Goal: Task Accomplishment & Management: Manage account settings

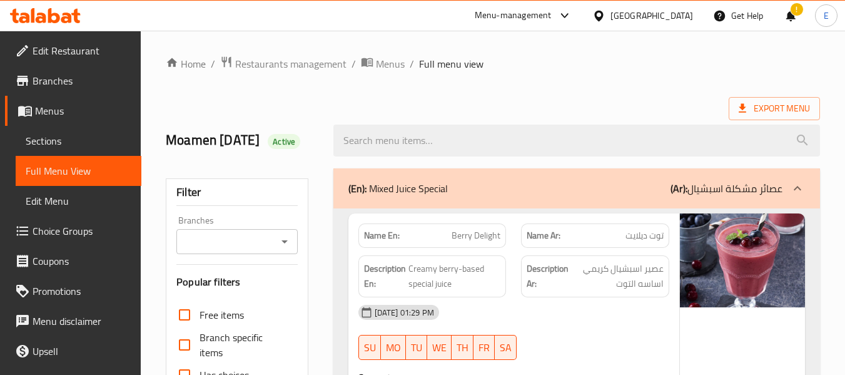
scroll to position [11172, 0]
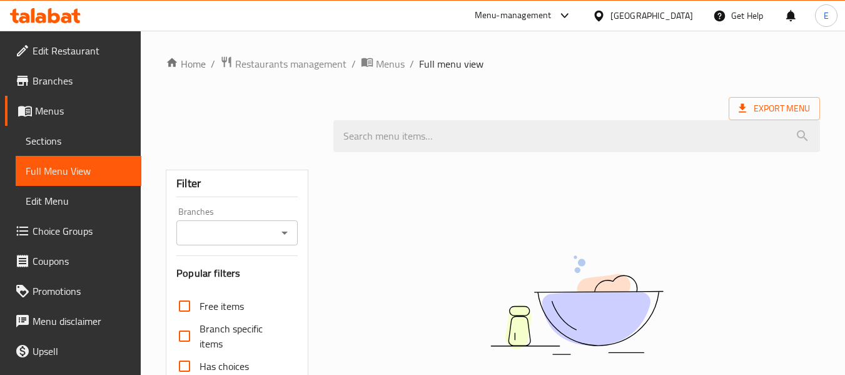
click at [575, 72] on div "Home / Restaurants management / Menus / Full menu view Export Menu Filter Branc…" at bounding box center [493, 344] width 654 height 576
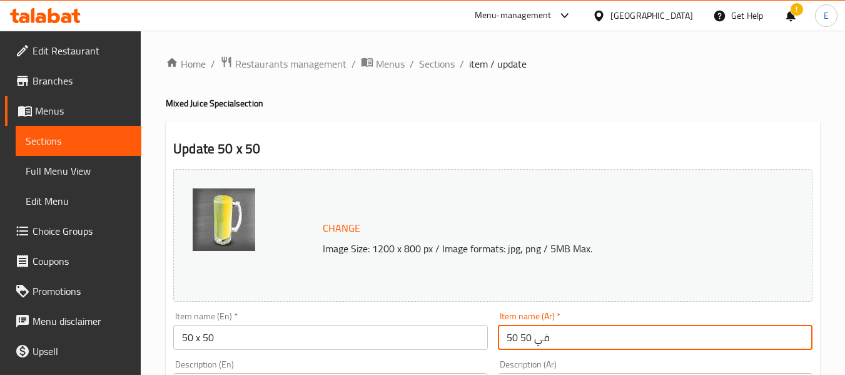
click at [539, 100] on h4 "Mixed Juice Special section" at bounding box center [493, 103] width 654 height 13
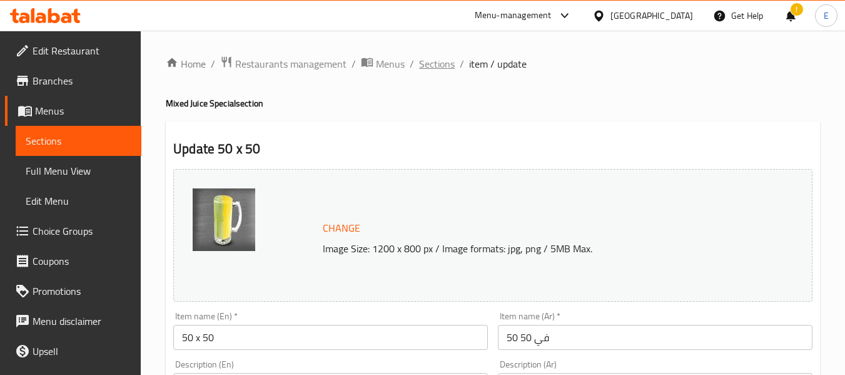
click at [446, 68] on span "Sections" at bounding box center [437, 63] width 36 height 15
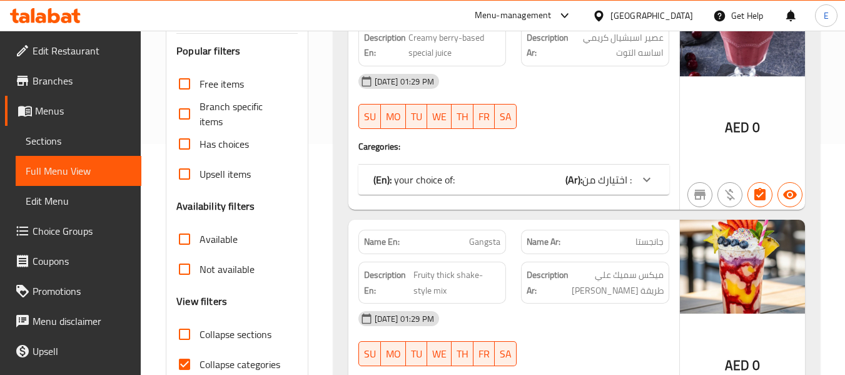
scroll to position [250, 0]
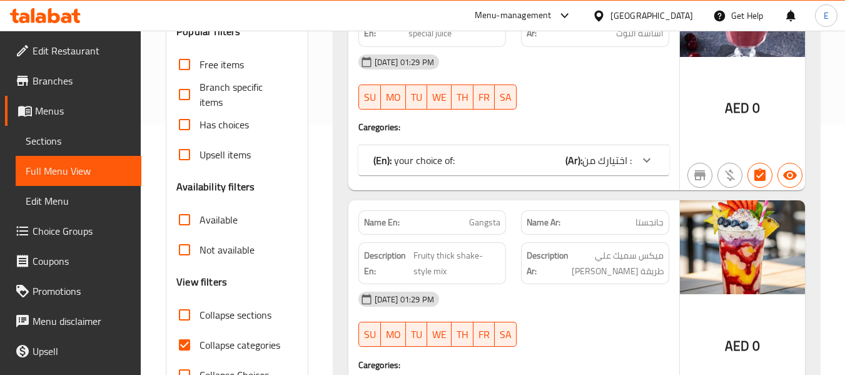
click at [188, 347] on input "Collapse categories" at bounding box center [184, 345] width 30 height 30
checkbox input "false"
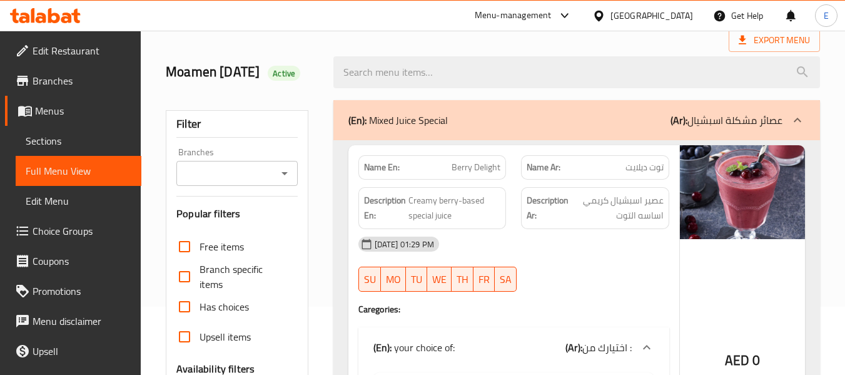
scroll to position [0, 0]
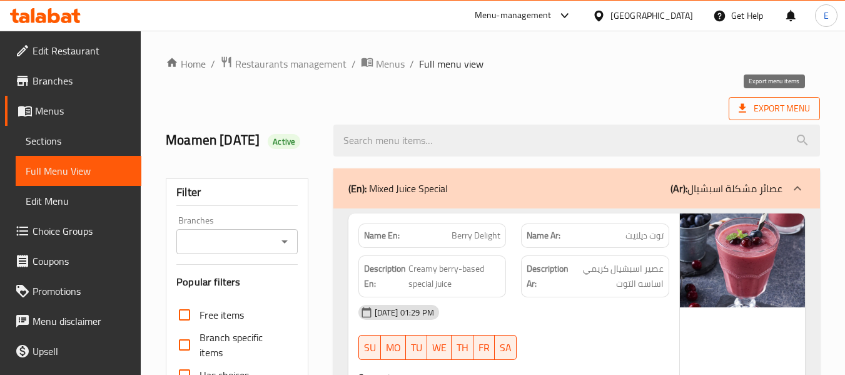
click at [779, 107] on span "Export Menu" at bounding box center [774, 109] width 71 height 16
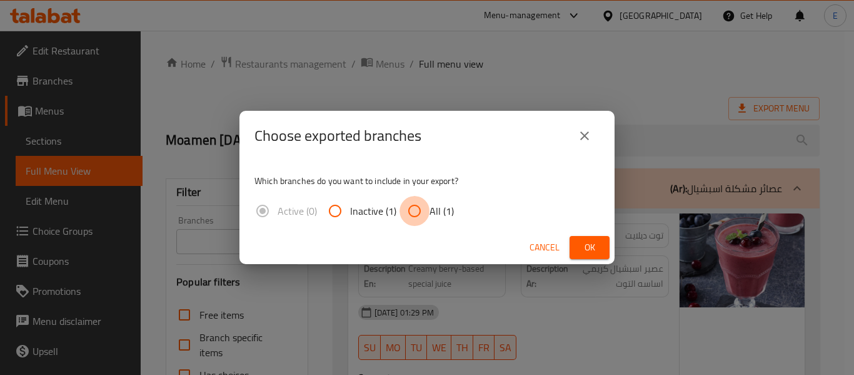
click at [426, 220] on input "All (1)" at bounding box center [415, 211] width 30 height 30
radio input "true"
click at [581, 240] on span "Ok" at bounding box center [590, 248] width 20 height 16
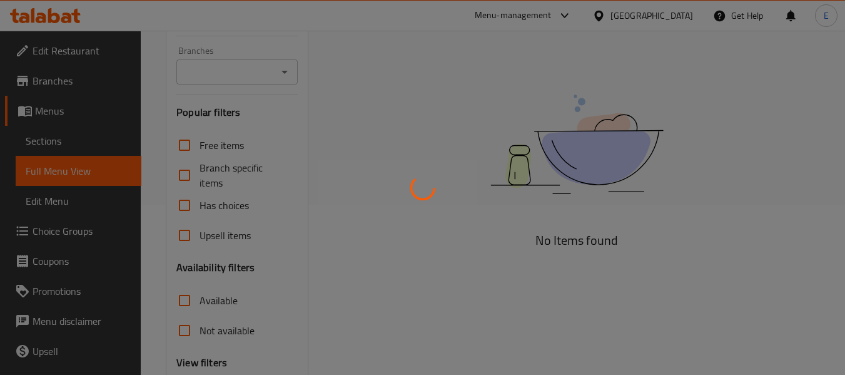
scroll to position [188, 0]
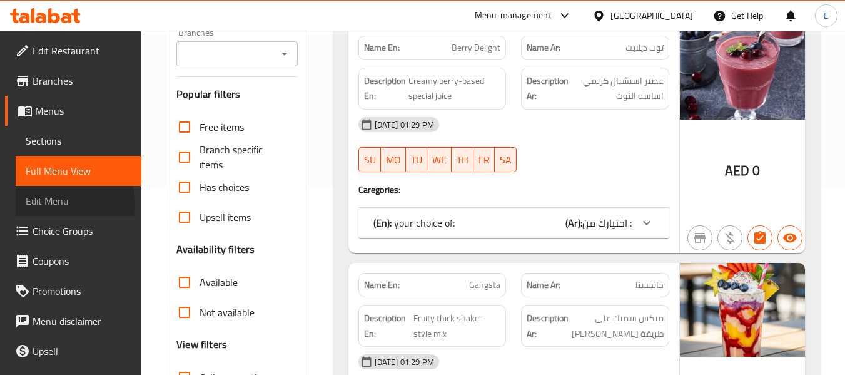
click at [49, 205] on span "Edit Menu" at bounding box center [79, 200] width 106 height 15
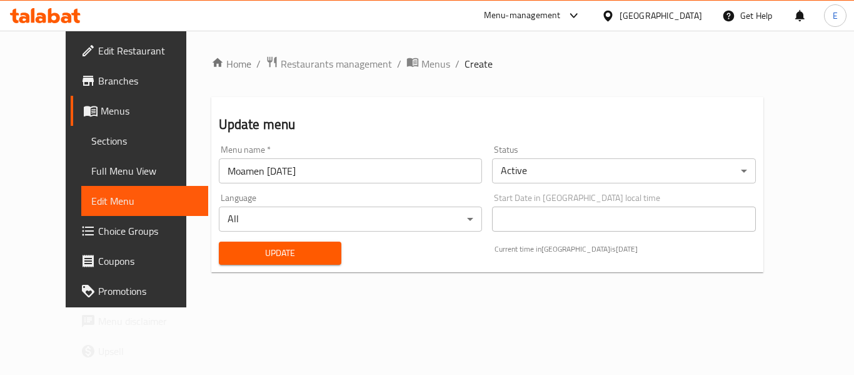
click at [91, 172] on span "Full Menu View" at bounding box center [144, 170] width 107 height 15
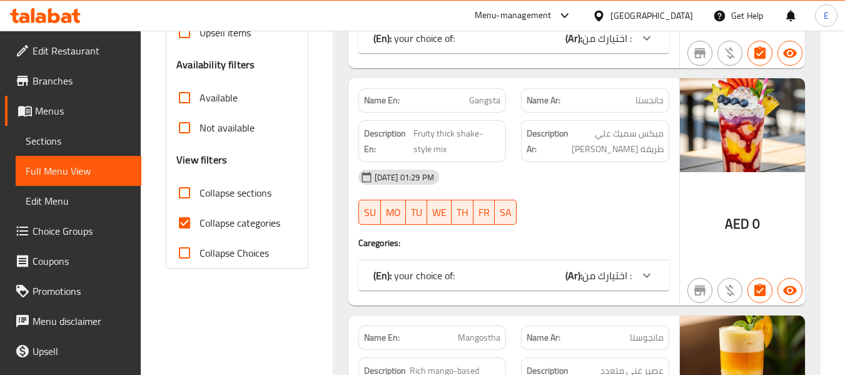
scroll to position [375, 0]
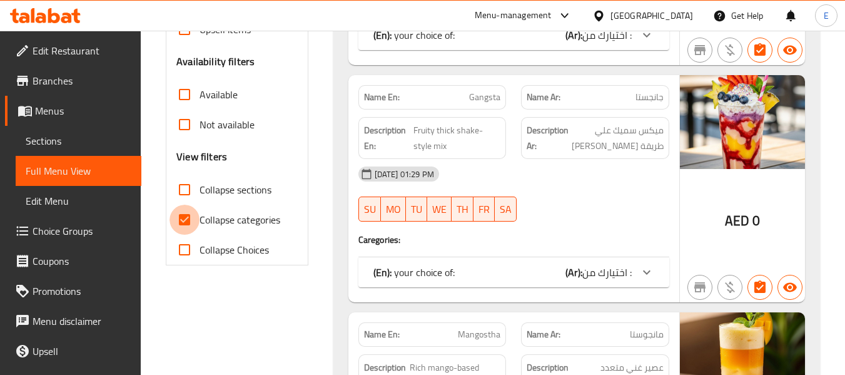
click at [185, 220] on input "Collapse categories" at bounding box center [184, 220] width 30 height 30
checkbox input "false"
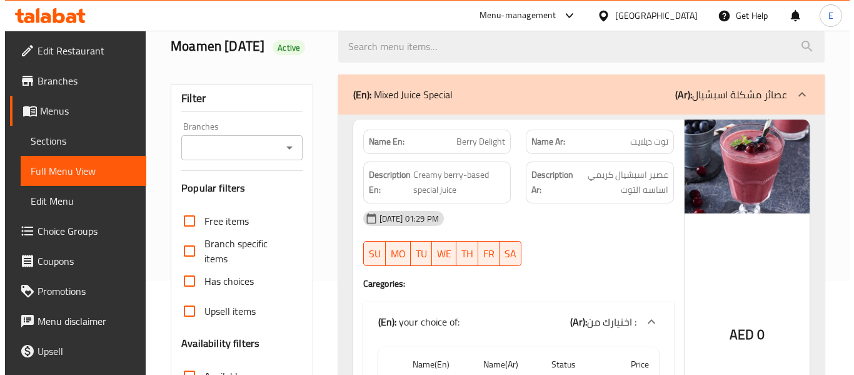
scroll to position [0, 0]
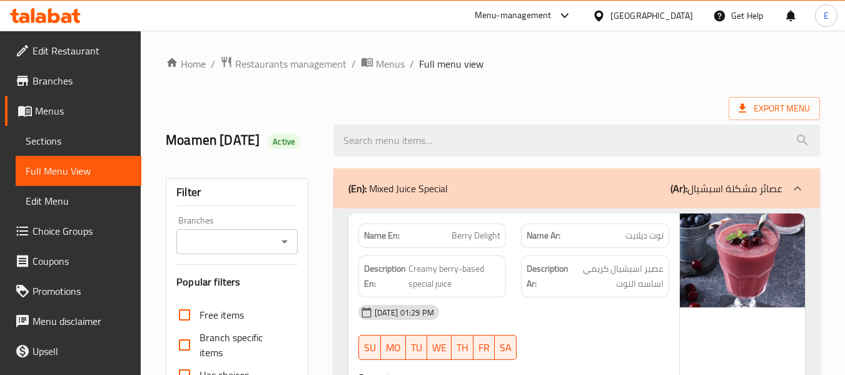
drag, startPoint x: 618, startPoint y: 88, endPoint x: 661, endPoint y: 11, distance: 87.7
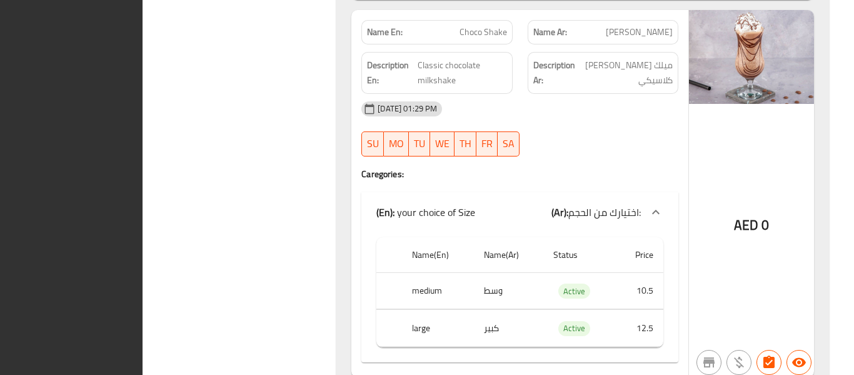
scroll to position [15434, 0]
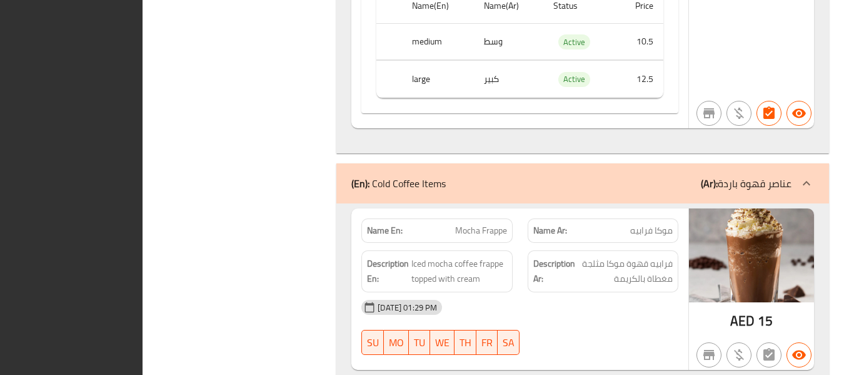
click at [249, 151] on div "Filter Branches Branches Popular filters Free items Branch specific items Has c…" at bounding box center [244, 16] width 169 height 30578
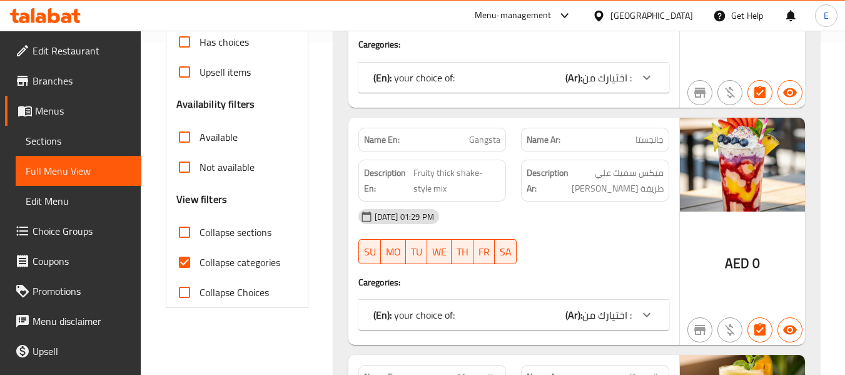
scroll to position [375, 0]
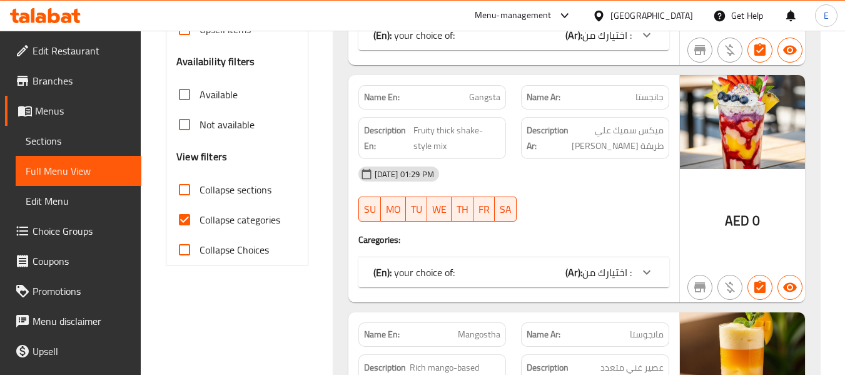
click at [193, 213] on input "Collapse categories" at bounding box center [184, 220] width 30 height 30
checkbox input "false"
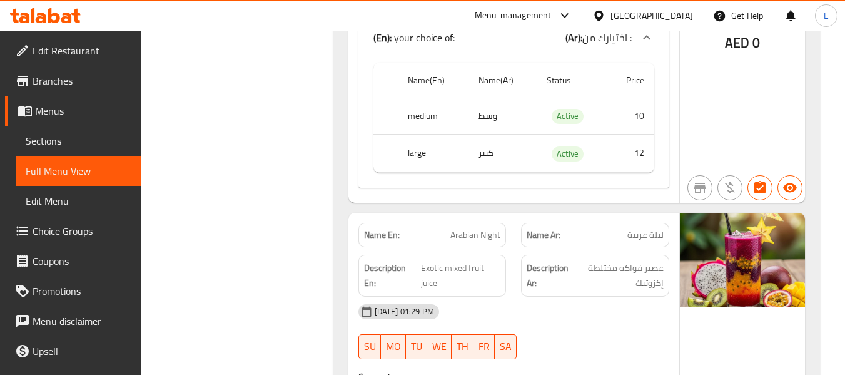
scroll to position [0, 0]
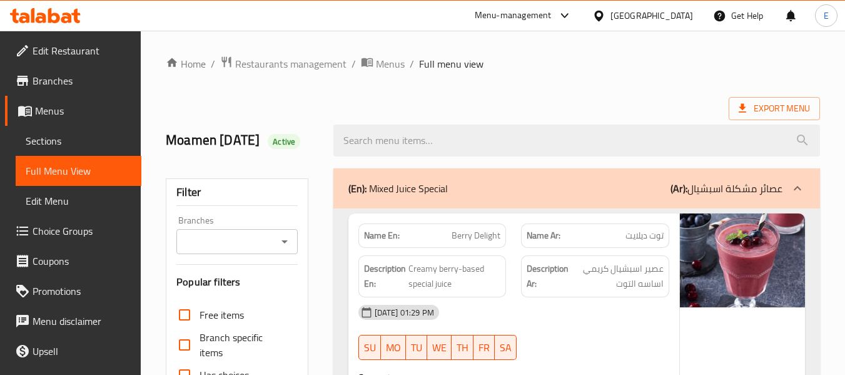
click at [270, 58] on span "Restaurants management" at bounding box center [290, 63] width 111 height 15
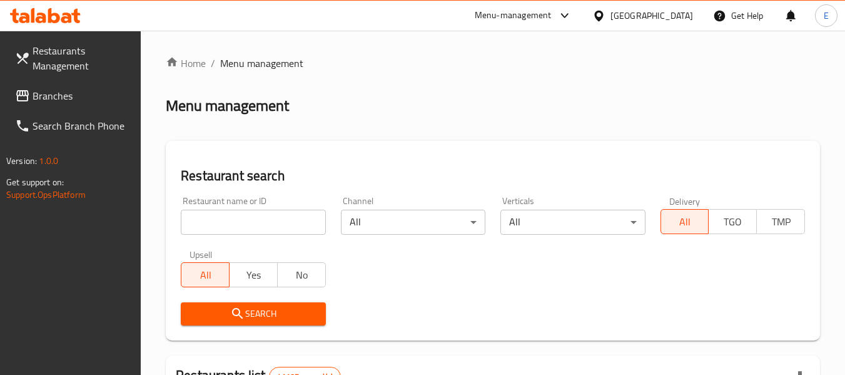
click at [71, 98] on span "Branches" at bounding box center [82, 95] width 99 height 15
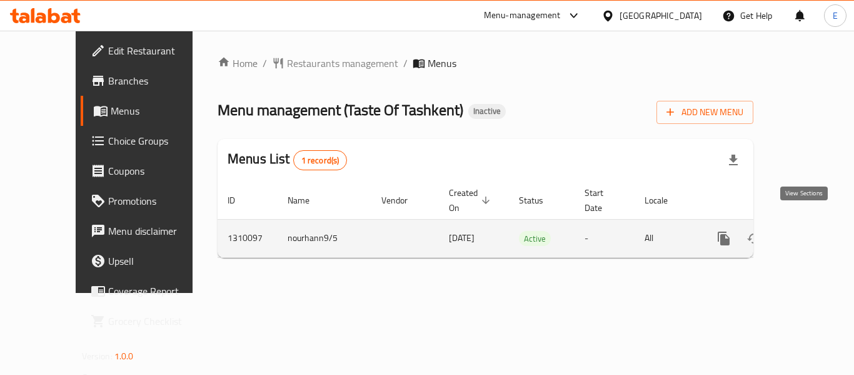
click at [809, 233] on icon "enhanced table" at bounding box center [814, 238] width 11 height 11
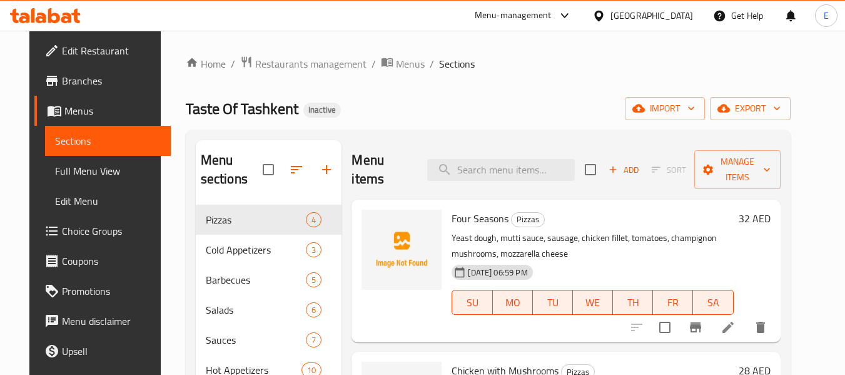
click at [584, 80] on div "Home / Restaurants management / Menus / Sections Taste Of Tashkent Inactive imp…" at bounding box center [488, 303] width 605 height 494
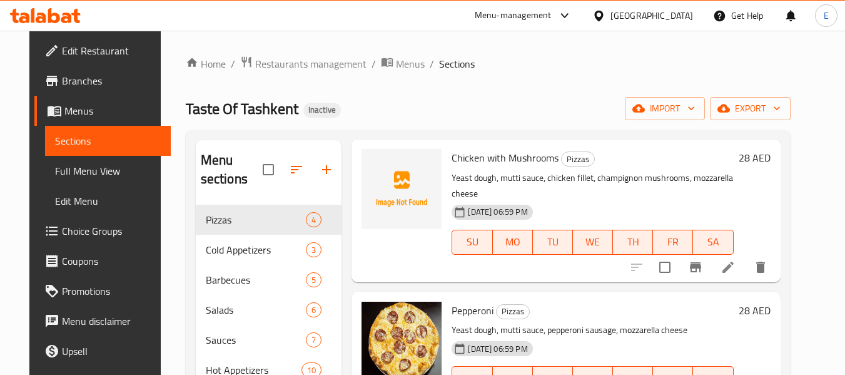
click at [555, 103] on div "Taste Of Tashkent Inactive import export" at bounding box center [488, 108] width 605 height 23
click at [513, 83] on div "Home / Restaurants management / Menus / Sections Taste Of Tashkent Inactive imp…" at bounding box center [488, 303] width 605 height 494
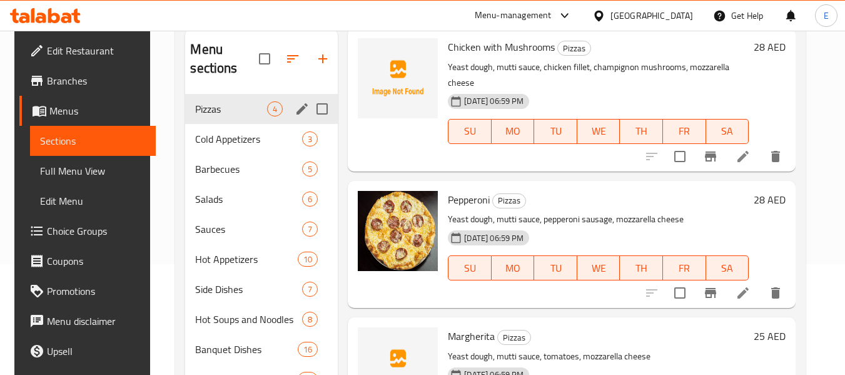
scroll to position [125, 0]
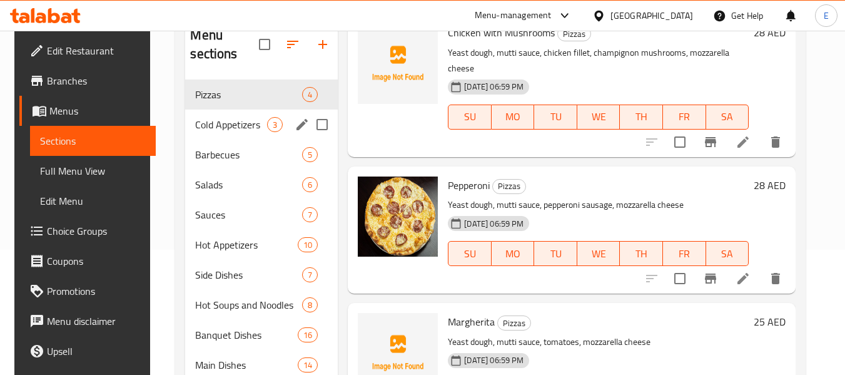
click at [210, 130] on span "Cold Appetizers" at bounding box center [231, 124] width 72 height 15
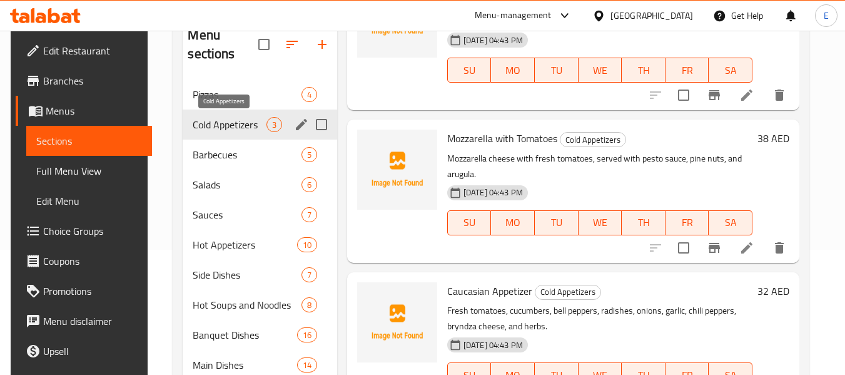
scroll to position [107, 0]
click at [205, 149] on span "Barbecues" at bounding box center [229, 154] width 73 height 15
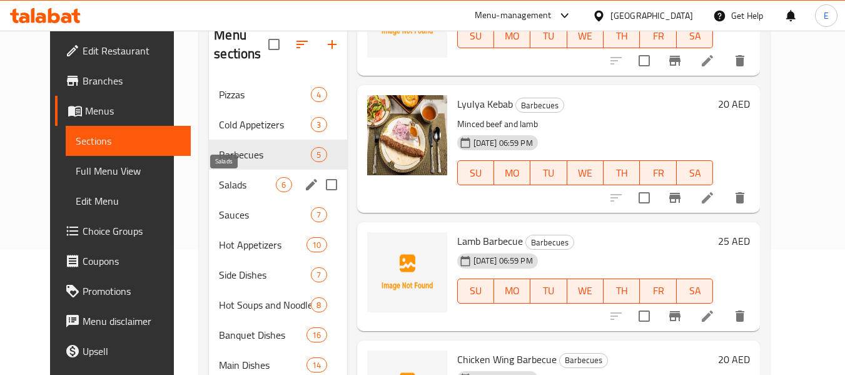
click at [219, 180] on span "Salads" at bounding box center [247, 184] width 57 height 15
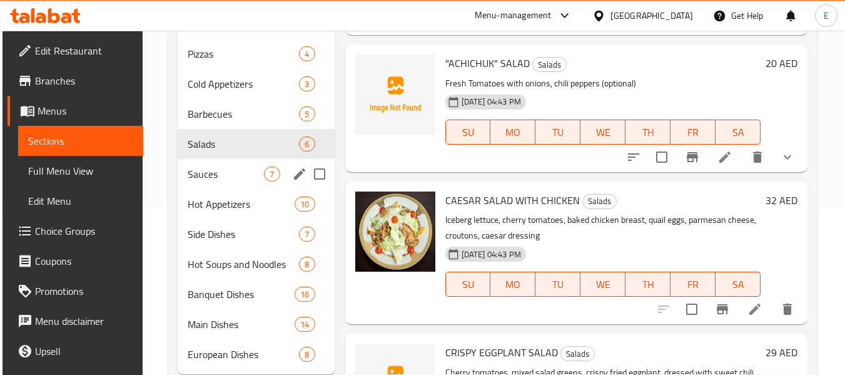
scroll to position [188, 0]
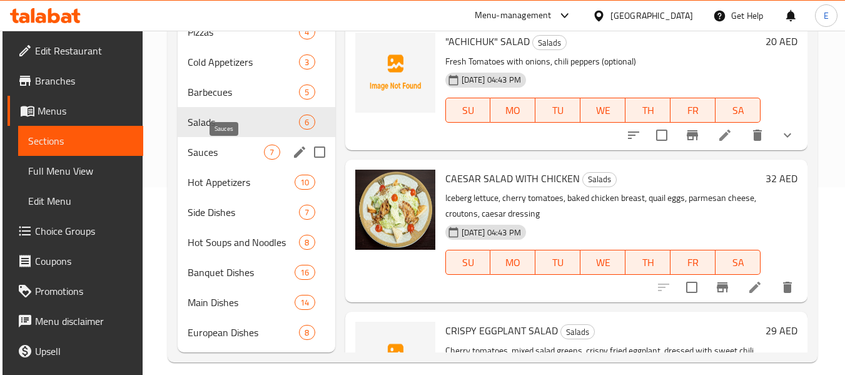
click at [215, 158] on span "Sauces" at bounding box center [226, 151] width 77 height 15
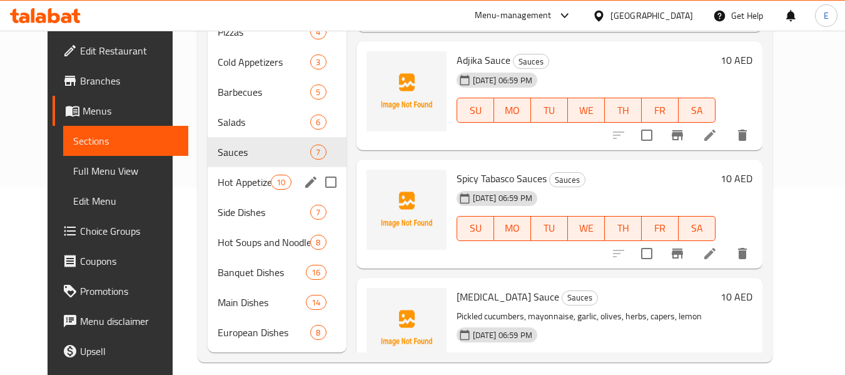
click at [208, 193] on div "Hot Appetizers 10" at bounding box center [277, 182] width 139 height 30
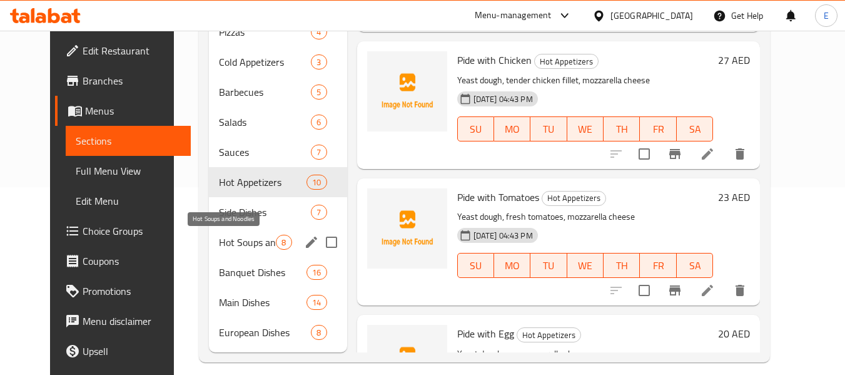
click at [219, 235] on span "Hot Soups and Noodles" at bounding box center [247, 242] width 57 height 15
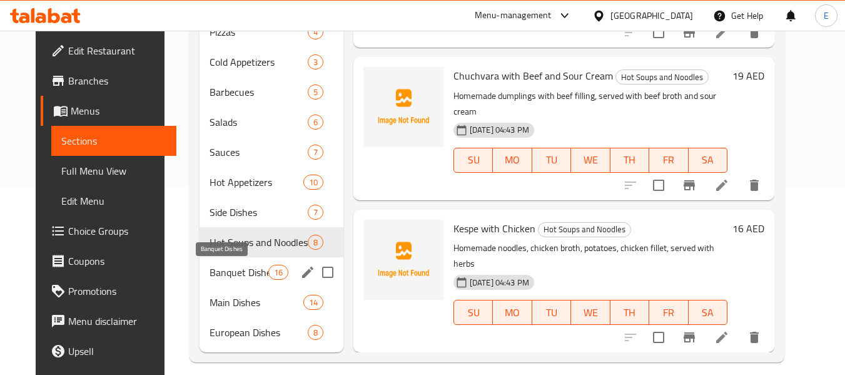
click at [217, 265] on span "Banquet Dishes" at bounding box center [239, 272] width 58 height 15
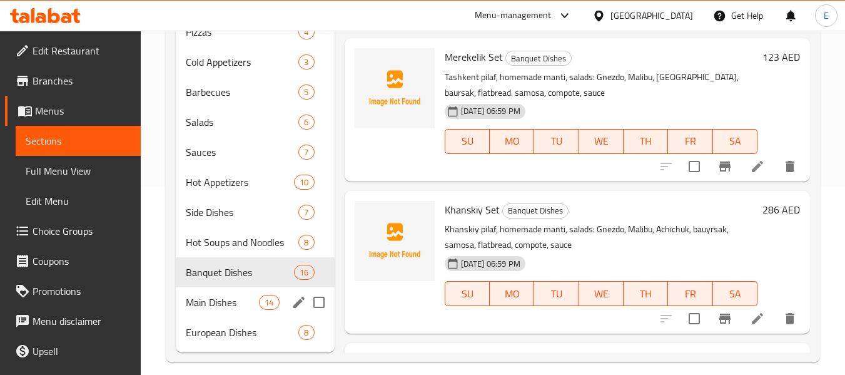
click at [215, 296] on span "Main Dishes" at bounding box center [222, 302] width 73 height 15
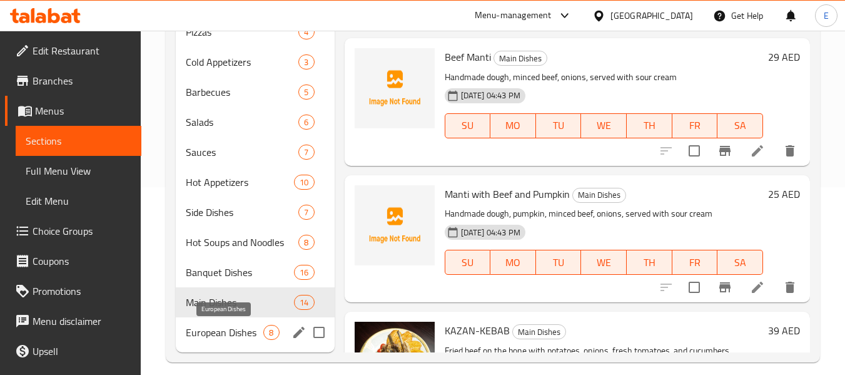
click at [229, 338] on span "European Dishes" at bounding box center [225, 332] width 78 height 15
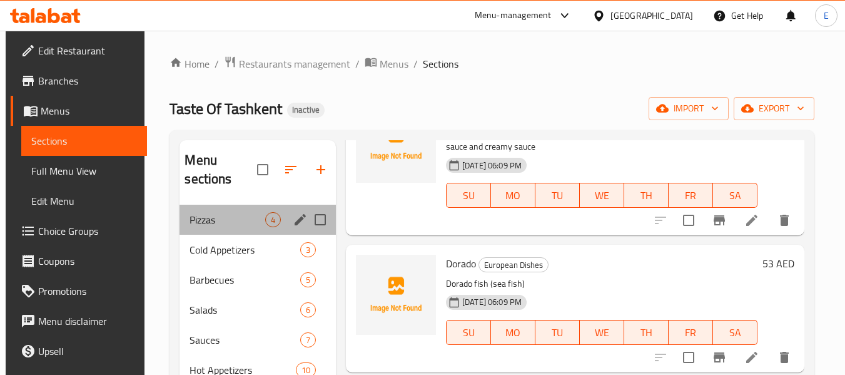
click at [230, 207] on div "Pizzas 4" at bounding box center [258, 220] width 156 height 30
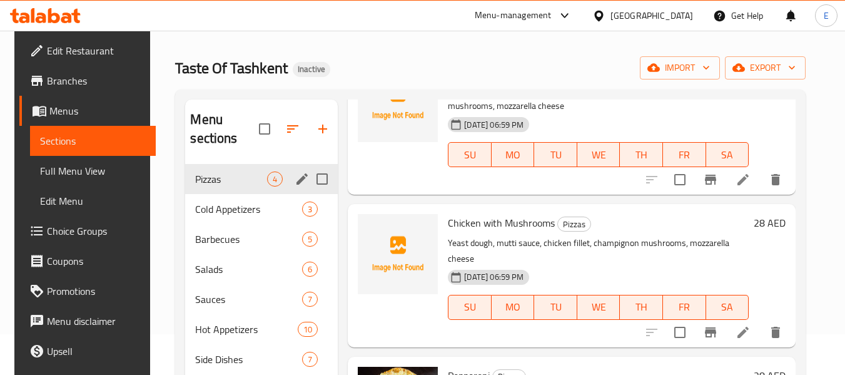
scroll to position [63, 0]
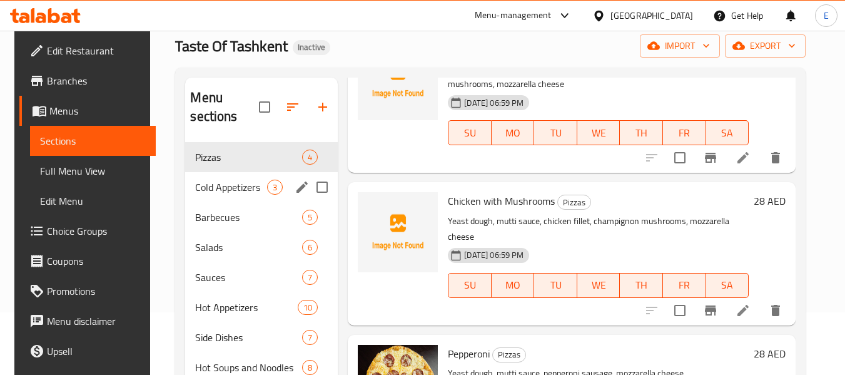
click at [239, 188] on span "Cold Appetizers" at bounding box center [231, 187] width 72 height 15
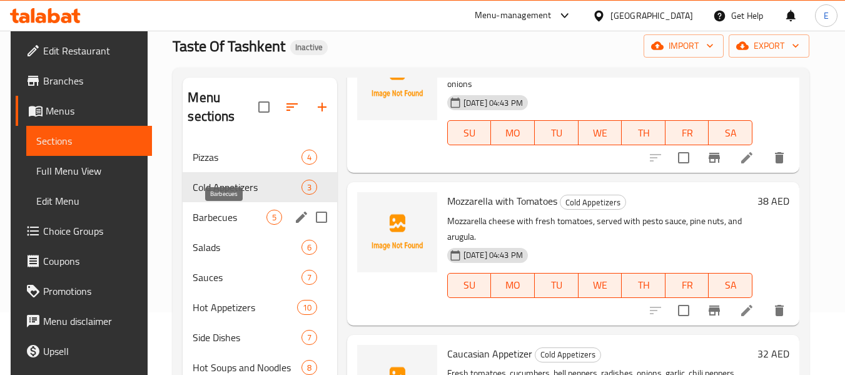
click at [227, 213] on span "Barbecues" at bounding box center [229, 217] width 73 height 15
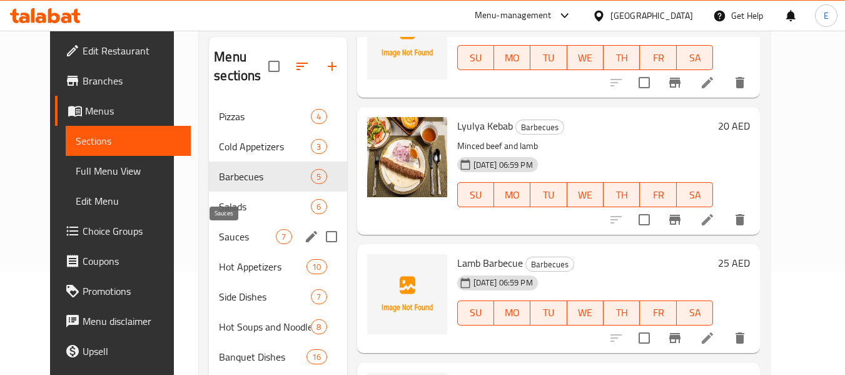
scroll to position [125, 0]
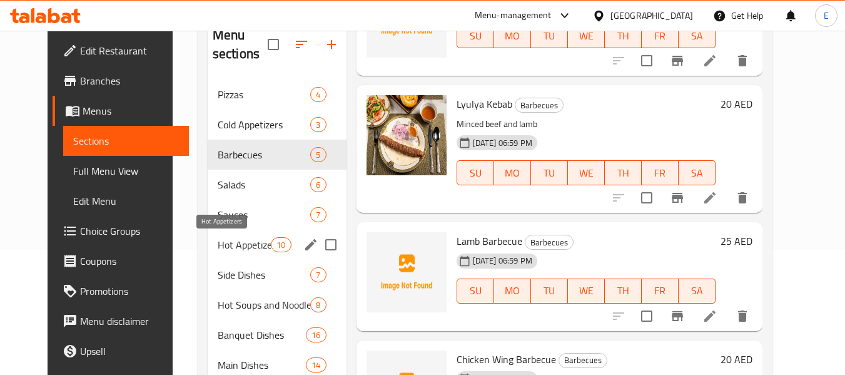
click at [221, 248] on span "Hot Appetizers" at bounding box center [244, 244] width 53 height 15
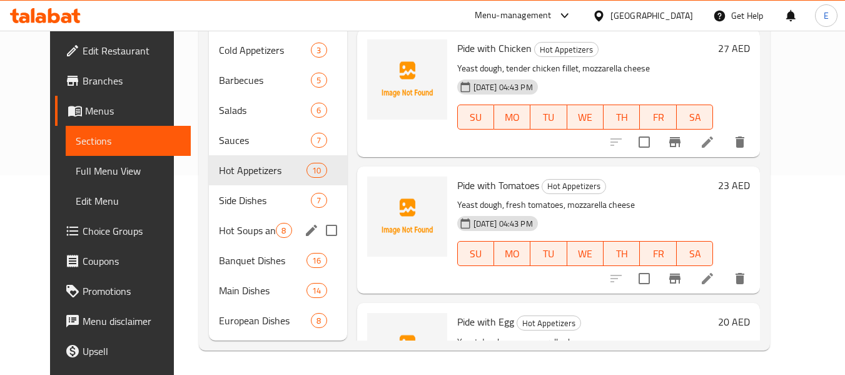
scroll to position [200, 0]
click at [233, 225] on span "Hot Soups and Noodles" at bounding box center [247, 229] width 57 height 15
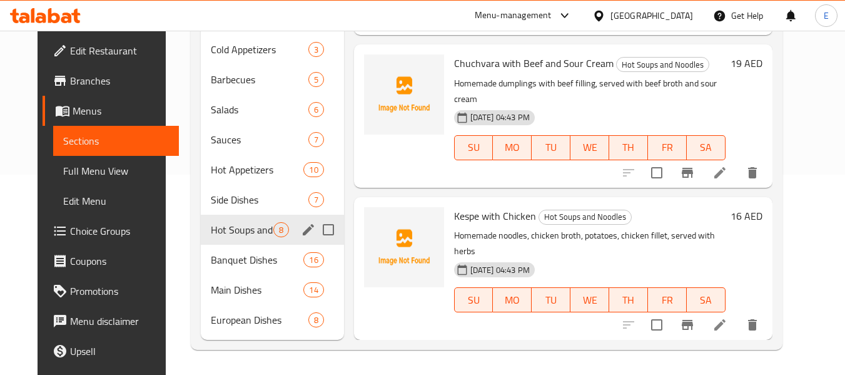
click at [211, 255] on span "Banquet Dishes" at bounding box center [257, 259] width 93 height 15
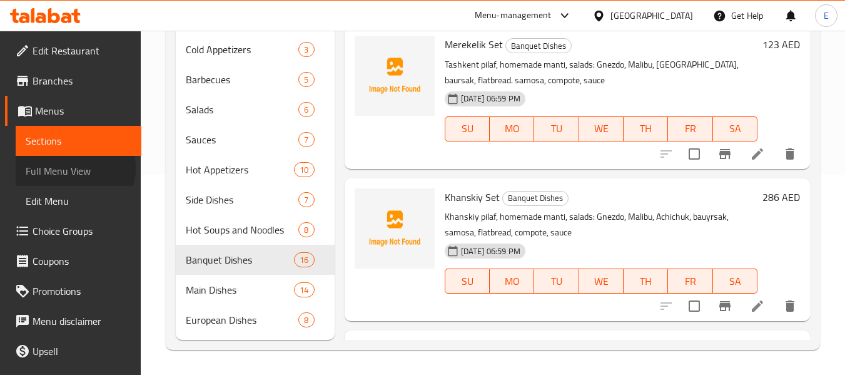
click at [73, 168] on span "Full Menu View" at bounding box center [79, 170] width 106 height 15
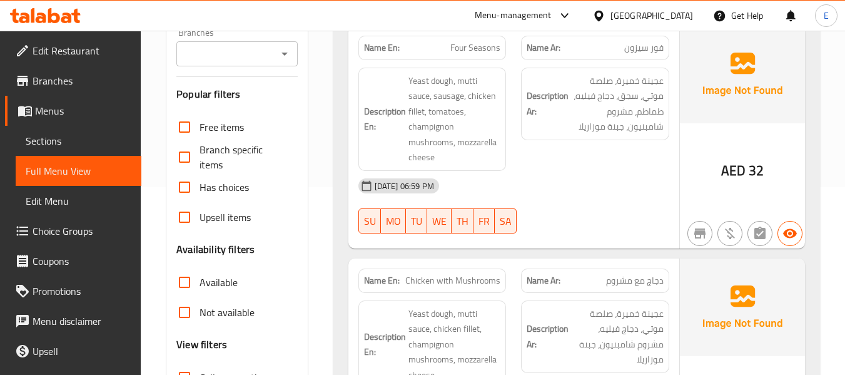
scroll to position [313, 0]
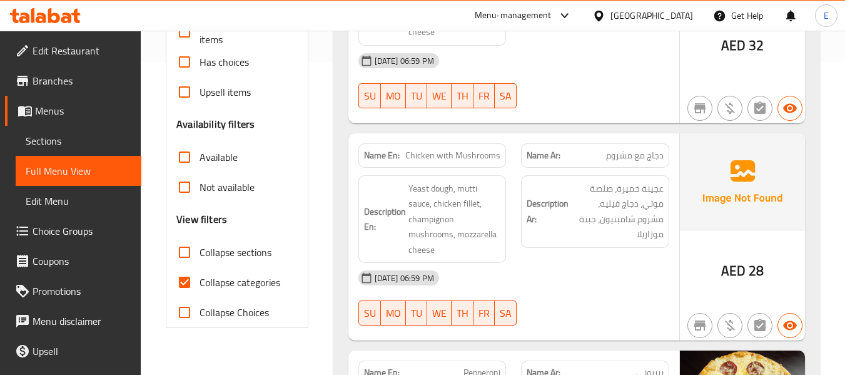
drag, startPoint x: 185, startPoint y: 285, endPoint x: 185, endPoint y: 274, distance: 10.7
click at [185, 285] on input "Collapse categories" at bounding box center [184, 282] width 30 height 30
checkbox input "false"
click at [185, 255] on input "Collapse sections" at bounding box center [184, 252] width 30 height 30
checkbox input "true"
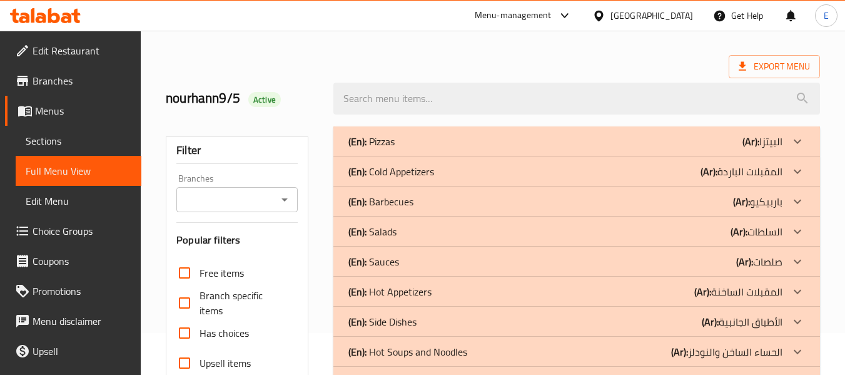
scroll to position [41, 0]
click at [636, 181] on div "(En): Cold Appetizers (Ar): المقبلات الباردة" at bounding box center [576, 173] width 487 height 30
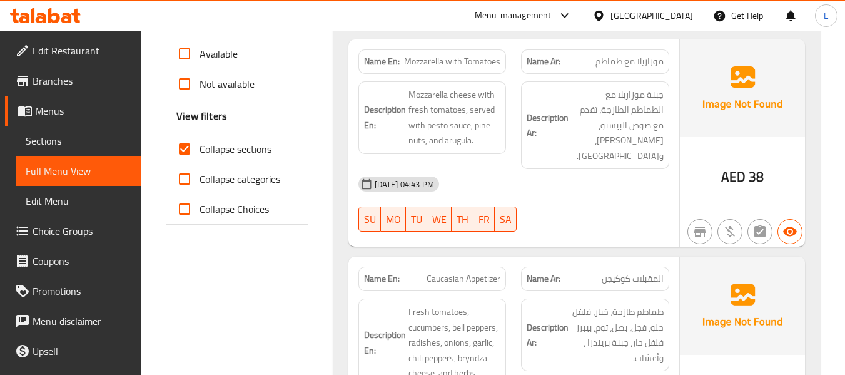
scroll to position [166, 0]
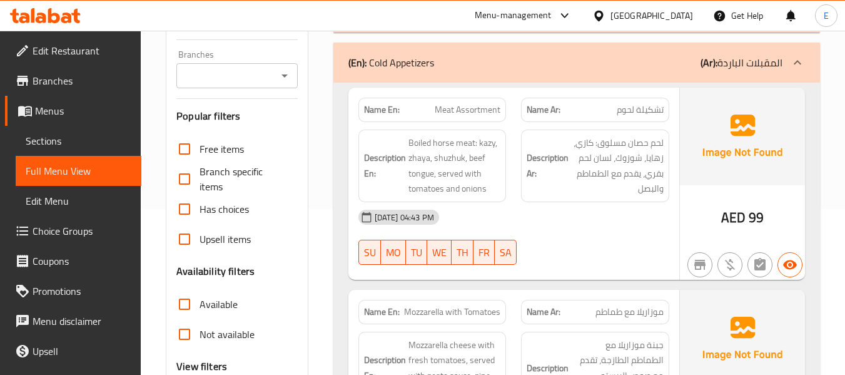
click at [657, 119] on div "Name Ar: تشكيلة لحوم" at bounding box center [595, 110] width 148 height 24
click at [463, 118] on div "Name En: Meat Assortment" at bounding box center [432, 110] width 148 height 24
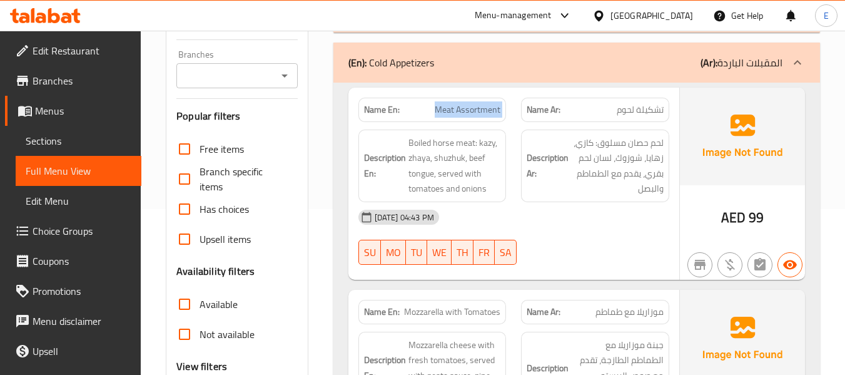
click at [463, 118] on div "Name En: Meat Assortment" at bounding box center [432, 110] width 148 height 24
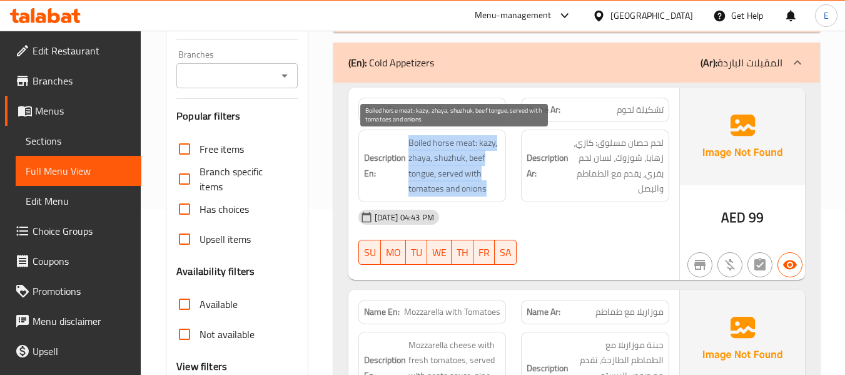
drag, startPoint x: 403, startPoint y: 138, endPoint x: 485, endPoint y: 188, distance: 96.0
click at [485, 188] on h6 "Description En: Boiled horse meat: kazy, zhaya, shuzhuk, beef tongue, served wi…" at bounding box center [432, 165] width 137 height 61
click at [485, 188] on span "Boiled horse meat: kazy, zhaya, shuzhuk, beef tongue, served with tomatoes and …" at bounding box center [454, 165] width 93 height 61
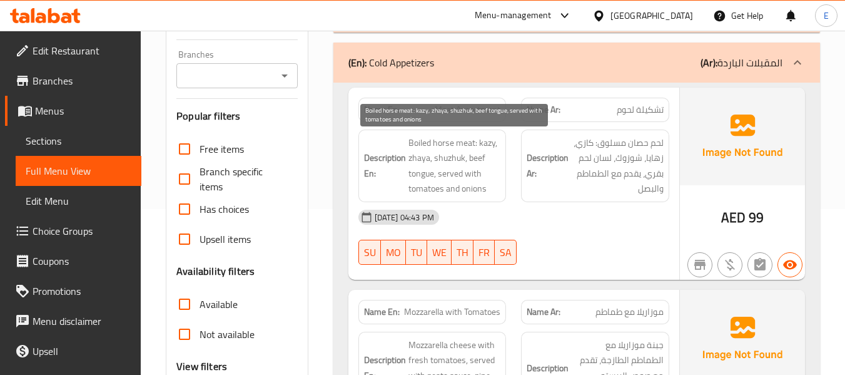
click at [485, 188] on span "Boiled horse meat: kazy, zhaya, shuzhuk, beef tongue, served with tomatoes and …" at bounding box center [454, 165] width 93 height 61
click at [458, 153] on span "Boiled horse meat: kazy, zhaya, shuzhuk, beef tongue, served with tomatoes and …" at bounding box center [454, 165] width 93 height 61
copy span "shuzhuk"
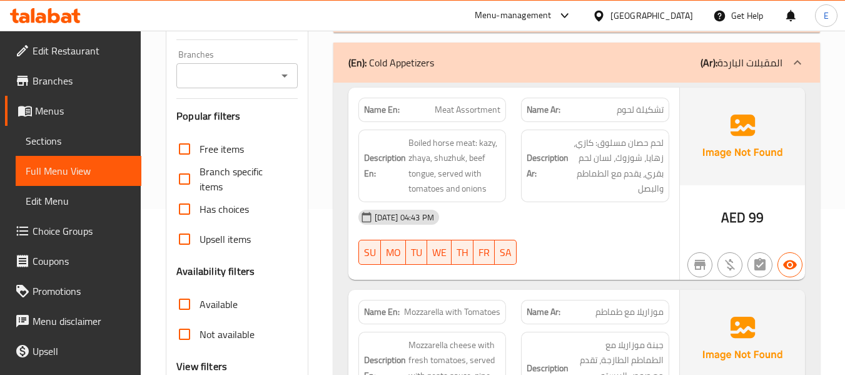
click at [591, 208] on div "[DATE] 04:43 PM" at bounding box center [514, 217] width 326 height 30
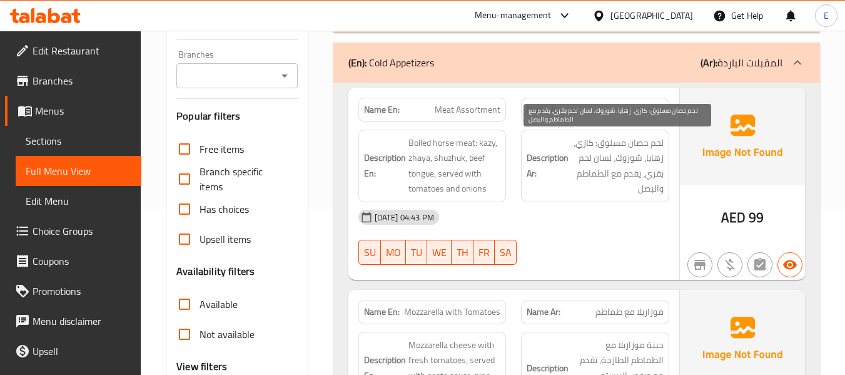
click at [599, 180] on span "لحم حصان مسلوق: كازي، زهايا، شوزوك، لسان لحم بقري، يقدم مع الطماطم والبصل" at bounding box center [617, 165] width 93 height 61
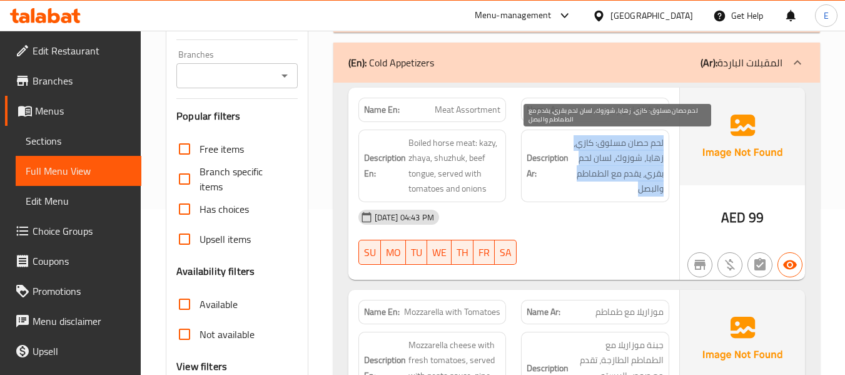
click at [599, 180] on span "لحم حصان مسلوق: كازي، زهايا، شوزوك، لسان لحم بقري، يقدم مع الطماطم والبصل" at bounding box center [617, 165] width 93 height 61
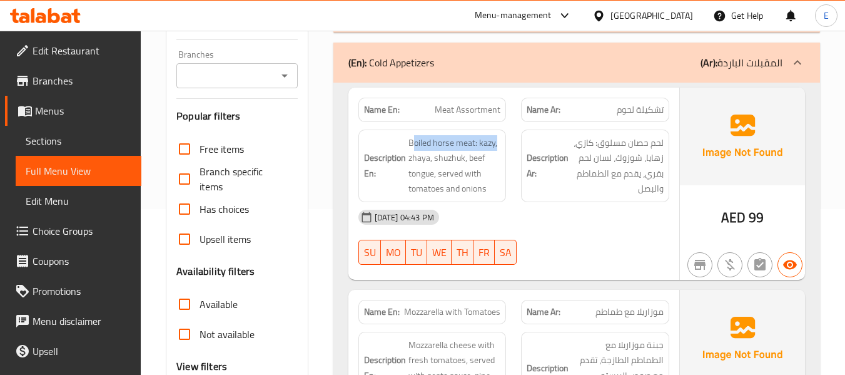
drag, startPoint x: 413, startPoint y: 134, endPoint x: 502, endPoint y: 136, distance: 88.8
click at [502, 136] on div "Description En: Boiled horse meat: kazy, zhaya, shuzhuk, beef tongue, served wi…" at bounding box center [432, 165] width 148 height 73
click at [504, 159] on div "Description En: Boiled horse meat: kazy, zhaya, shuzhuk, beef tongue, served wi…" at bounding box center [432, 165] width 148 height 73
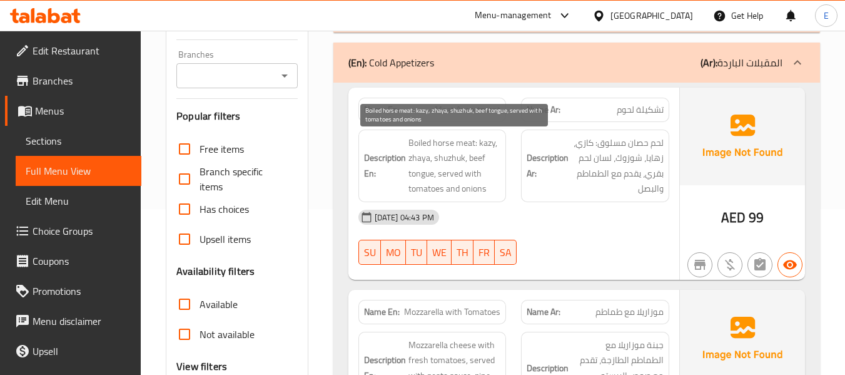
click at [495, 146] on span "Boiled horse meat: kazy, zhaya, shuzhuk, beef tongue, served with tomatoes and …" at bounding box center [454, 165] width 93 height 61
click at [481, 151] on span "Boiled horse meat: kazy, zhaya, shuzhuk, beef tongue, served with tomatoes and …" at bounding box center [454, 165] width 93 height 61
click at [480, 140] on span "Boiled horse meat: kazy, zhaya, shuzhuk, beef tongue, served with tomatoes and …" at bounding box center [454, 165] width 93 height 61
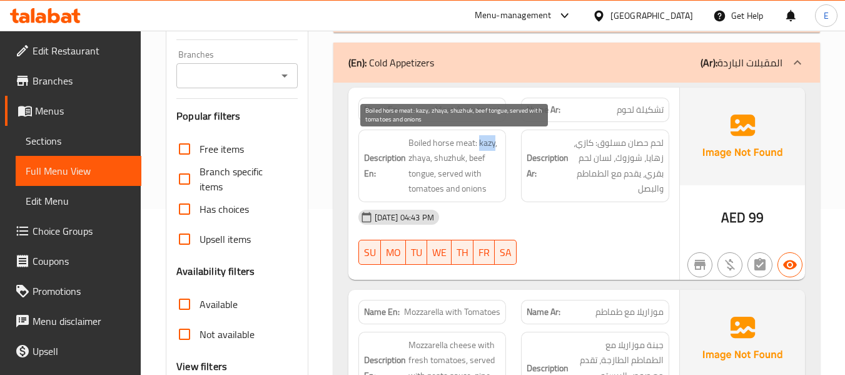
copy span "kazy"
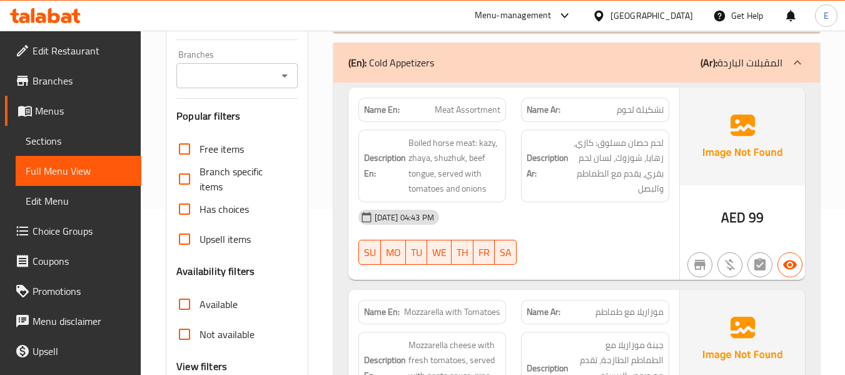
click at [580, 239] on div "[DATE] 04:43 PM SU MO TU WE TH FR SA" at bounding box center [514, 237] width 326 height 70
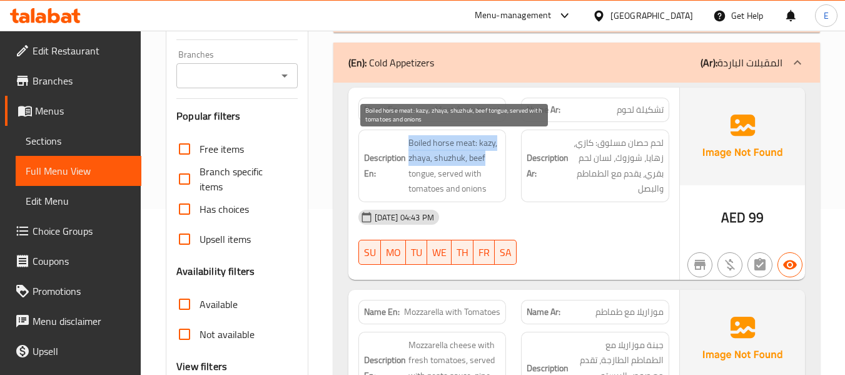
drag, startPoint x: 407, startPoint y: 137, endPoint x: 498, endPoint y: 156, distance: 93.4
click at [498, 156] on h6 "Description En: Boiled horse meat: kazy, zhaya, shuzhuk, beef tongue, served wi…" at bounding box center [432, 165] width 137 height 61
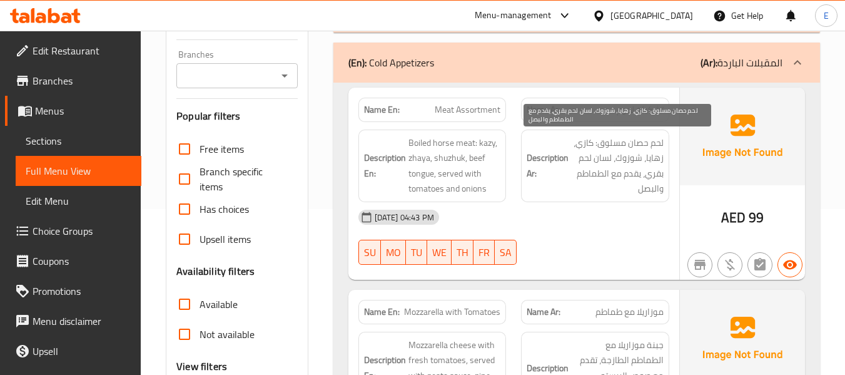
click at [627, 151] on span "لحم حصان مسلوق: كازي، زهايا، شوزوك، لسان لحم بقري، يقدم مع الطماطم والبصل" at bounding box center [617, 165] width 93 height 61
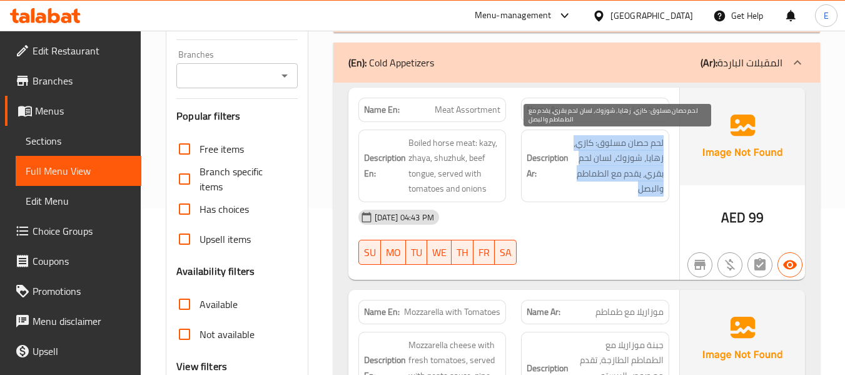
click at [627, 151] on span "لحم حصان مسلوق: كازي، زهايا، شوزوك، لسان لحم بقري، يقدم مع الطماطم والبصل" at bounding box center [617, 165] width 93 height 61
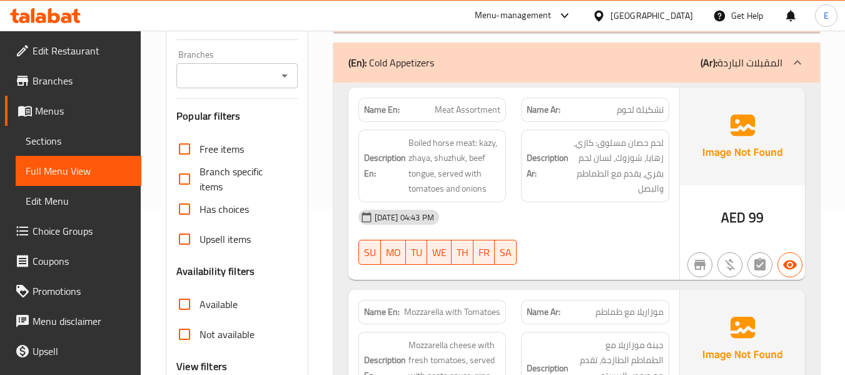
click at [625, 212] on div "[DATE] 04:43 PM" at bounding box center [514, 217] width 326 height 30
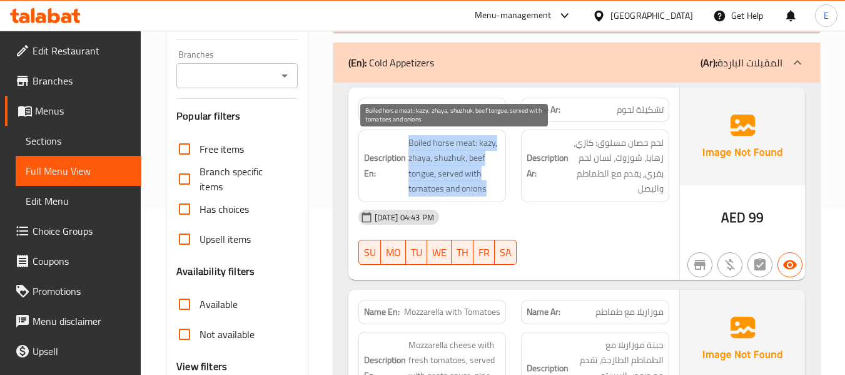
drag, startPoint x: 405, startPoint y: 141, endPoint x: 492, endPoint y: 188, distance: 99.3
click at [492, 188] on h6 "Description En: Boiled horse meat: kazy, zhaya, shuzhuk, beef tongue, served wi…" at bounding box center [432, 165] width 137 height 61
click at [492, 188] on span "Boiled horse meat: kazy, zhaya, shuzhuk, beef tongue, served with tomatoes and …" at bounding box center [454, 165] width 93 height 61
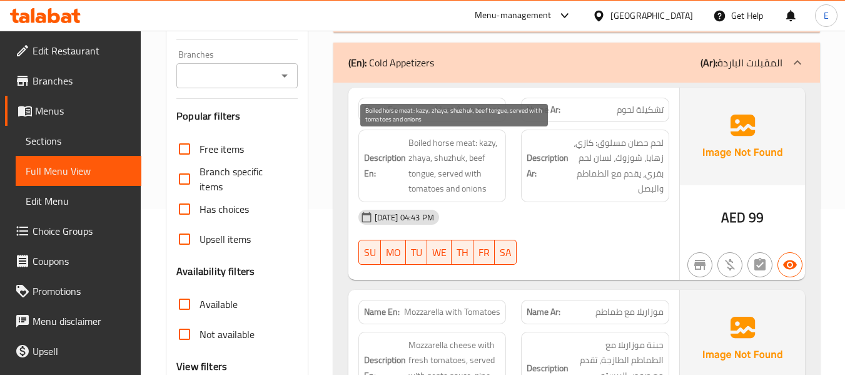
click at [492, 188] on span "Boiled horse meat: kazy, zhaya, shuzhuk, beef tongue, served with tomatoes and …" at bounding box center [454, 165] width 93 height 61
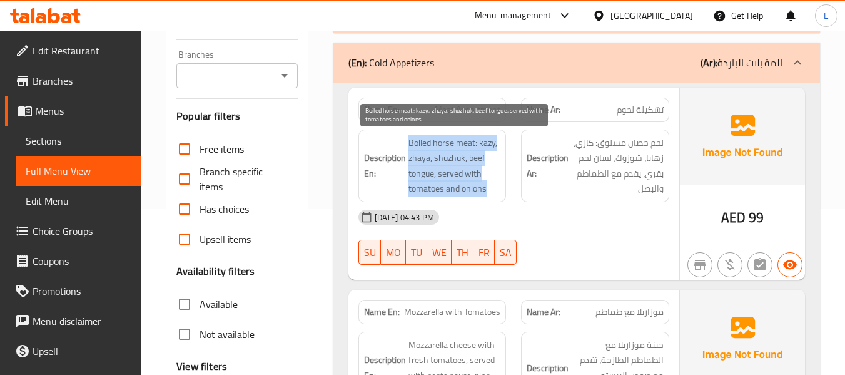
click at [492, 188] on span "Boiled horse meat: kazy, zhaya, shuzhuk, beef tongue, served with tomatoes and …" at bounding box center [454, 165] width 93 height 61
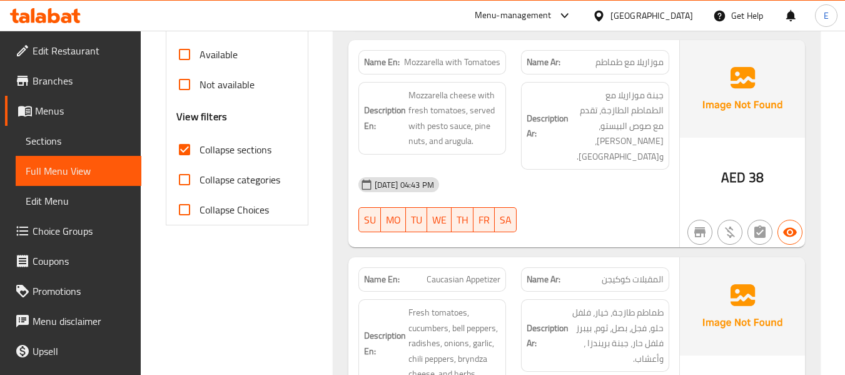
scroll to position [416, 0]
click at [640, 66] on span "موزاريلا مع طماطم" at bounding box center [629, 61] width 68 height 13
click at [425, 61] on span "Mozzarella with Tomatoes" at bounding box center [452, 61] width 96 height 13
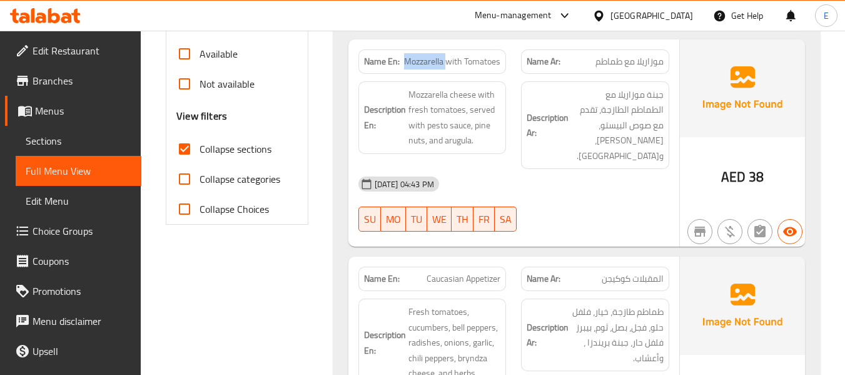
click at [426, 61] on span "Mozzarella with Tomatoes" at bounding box center [452, 61] width 96 height 13
click at [607, 58] on span "موزاريلا مع طماطم" at bounding box center [629, 61] width 68 height 13
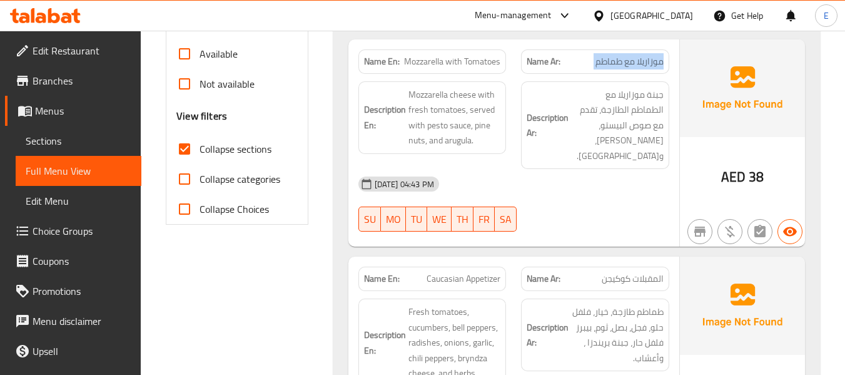
click at [607, 58] on span "موزاريلا مع طماطم" at bounding box center [629, 61] width 68 height 13
click at [643, 186] on div "[DATE] 04:43 PM SU MO TU WE TH FR SA" at bounding box center [514, 204] width 326 height 70
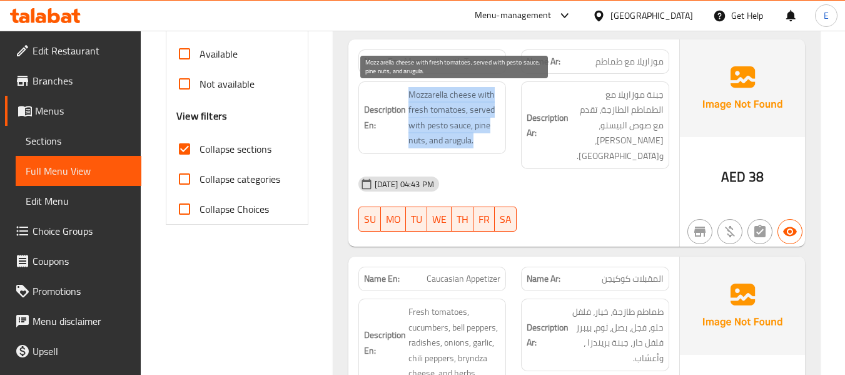
drag, startPoint x: 409, startPoint y: 92, endPoint x: 498, endPoint y: 136, distance: 99.9
click at [498, 136] on span "Mozzarella cheese with fresh tomatoes, served with pesto sauce, pine nuts, and …" at bounding box center [454, 117] width 93 height 61
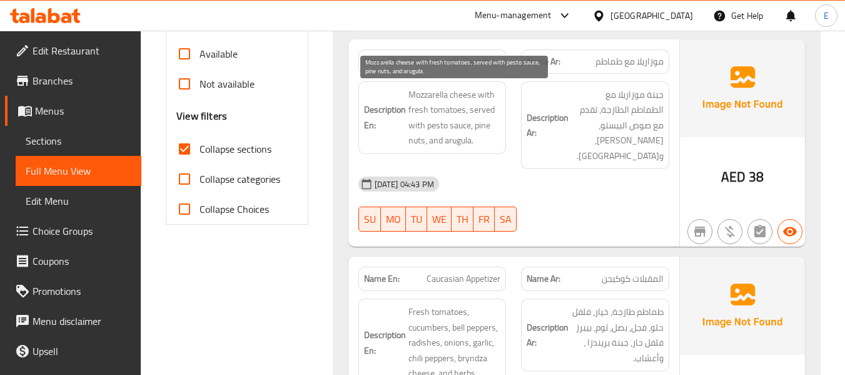
click at [498, 136] on span "Mozzarella cheese with fresh tomatoes, served with pesto sauce, pine nuts, and …" at bounding box center [454, 117] width 93 height 61
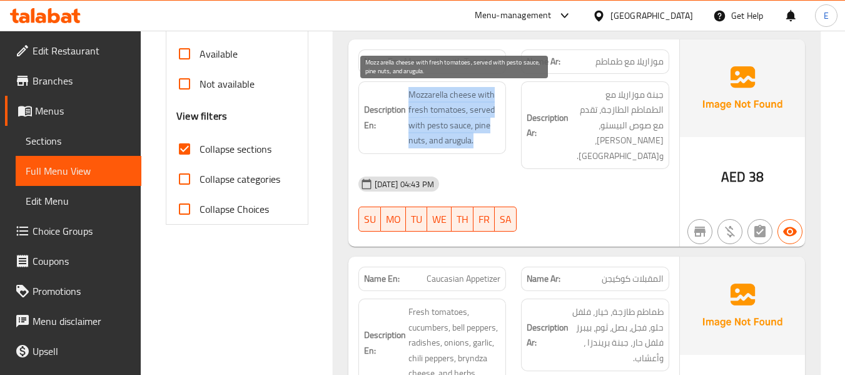
click at [498, 136] on span "Mozzarella cheese with fresh tomatoes, served with pesto sauce, pine nuts, and …" at bounding box center [454, 117] width 93 height 61
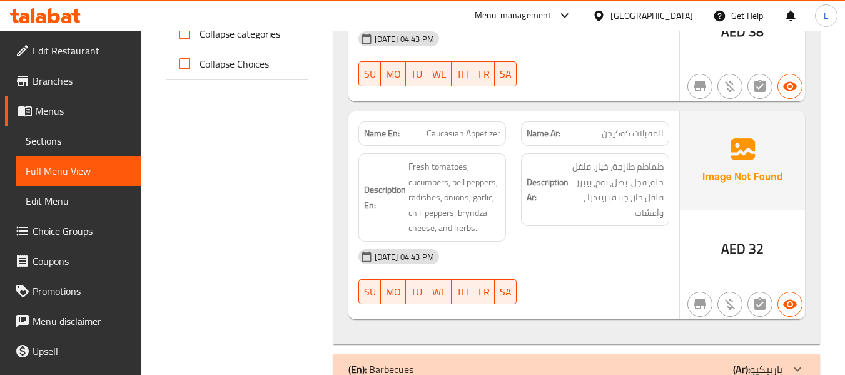
scroll to position [604, 0]
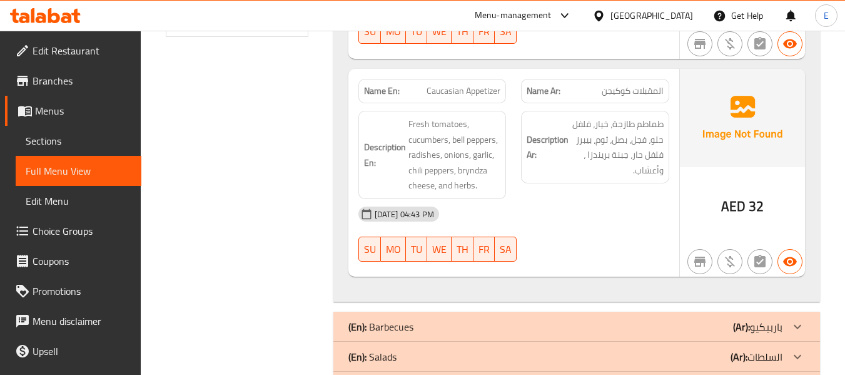
click at [639, 84] on span "المقبلات كوكيجن" at bounding box center [633, 90] width 62 height 13
click at [502, 79] on div "Name En: Caucasian Appetizer" at bounding box center [432, 91] width 148 height 24
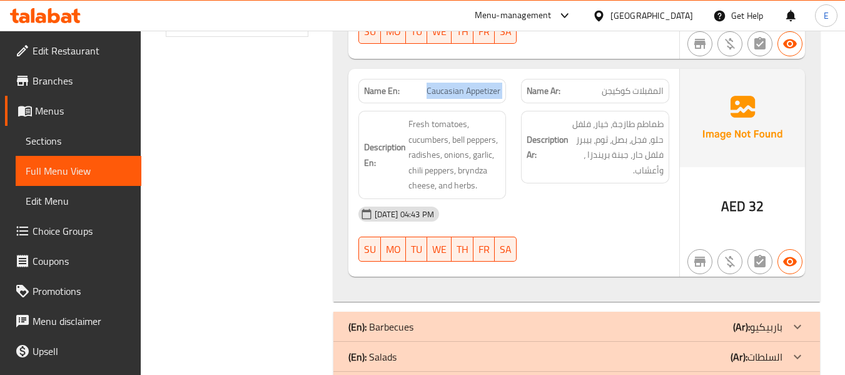
click at [502, 79] on div "Name En: Caucasian Appetizer" at bounding box center [432, 91] width 148 height 24
click at [501, 79] on div "Name En: Caucasian Appetizer" at bounding box center [432, 91] width 148 height 24
click at [572, 206] on div "[DATE] 04:43 PM" at bounding box center [514, 214] width 326 height 30
click at [599, 176] on div "Description Ar: طماطم طازجة، خيار، فلفل حلو، فجل، بصل، ثوم، بيبرز فلفل حار، جبن…" at bounding box center [594, 154] width 163 height 103
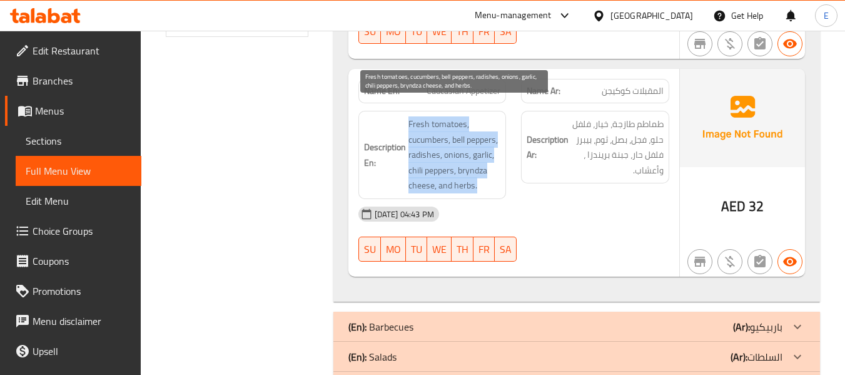
drag, startPoint x: 403, startPoint y: 101, endPoint x: 492, endPoint y: 171, distance: 113.5
click at [492, 171] on h6 "Description En: Fresh tomatoes, cucumbers, bell peppers, radishes, onions, garl…" at bounding box center [432, 154] width 137 height 77
click at [492, 171] on span "Fresh tomatoes, cucumbers, bell peppers, radishes, onions, garlic, chili pepper…" at bounding box center [454, 154] width 93 height 77
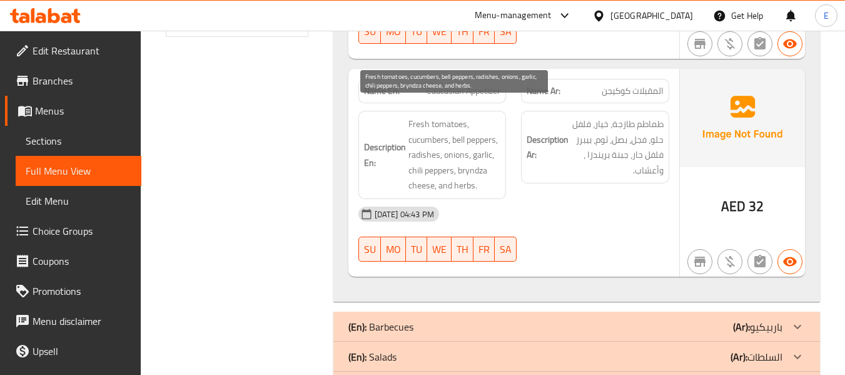
click at [492, 171] on span "Fresh tomatoes, cucumbers, bell peppers, radishes, onions, garlic, chili pepper…" at bounding box center [454, 154] width 93 height 77
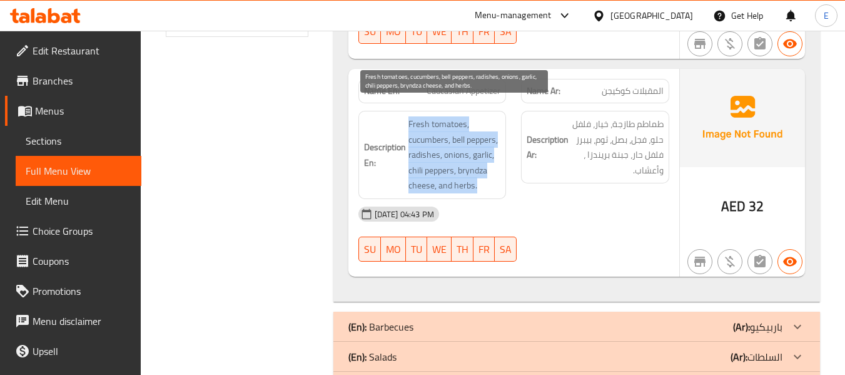
click at [492, 171] on span "Fresh tomatoes, cucumbers, bell peppers, radishes, onions, garlic, chili pepper…" at bounding box center [454, 154] width 93 height 77
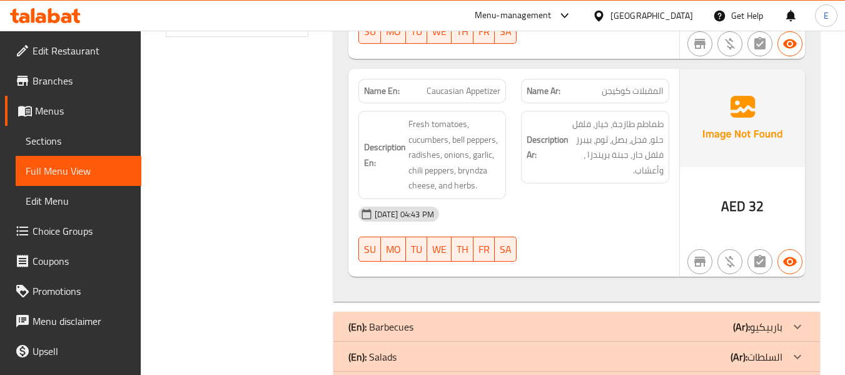
click at [629, 226] on div "[DATE] 04:43 PM SU MO TU WE TH FR SA" at bounding box center [514, 234] width 326 height 70
click at [674, 349] on div "(En): Salads (Ar): السلطات" at bounding box center [565, 356] width 434 height 15
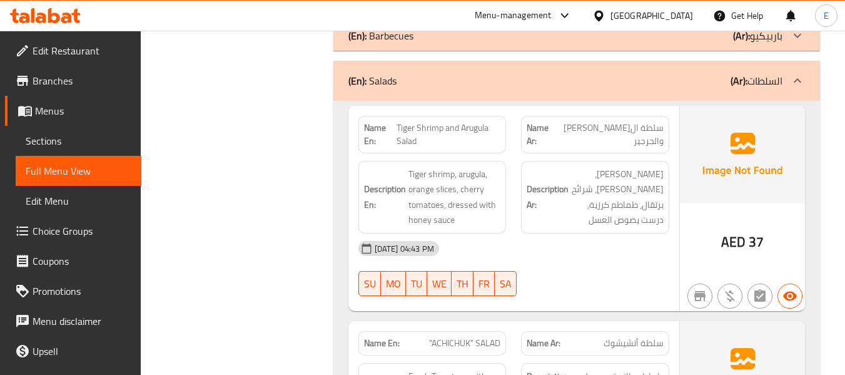
scroll to position [916, 0]
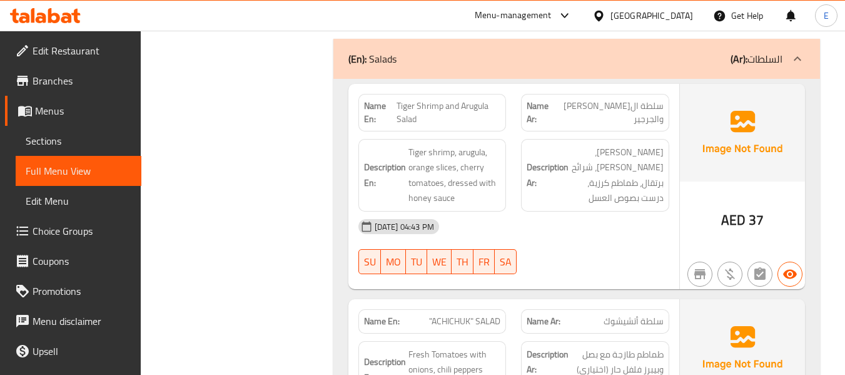
click at [467, 99] on span "Tiger Shrimp and Arugula Salad" at bounding box center [449, 112] width 104 height 26
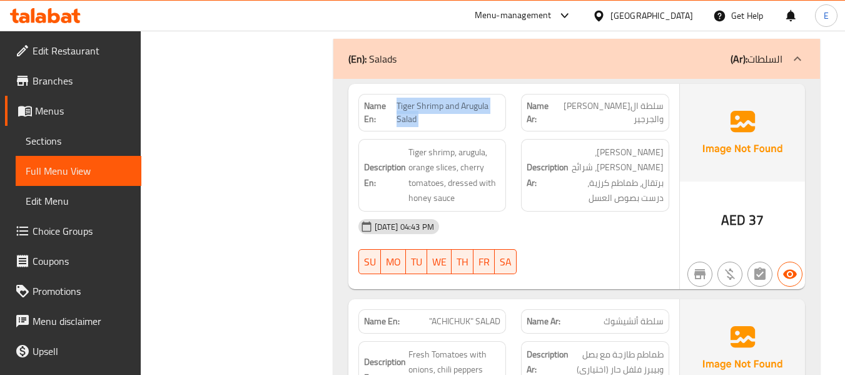
click at [467, 99] on span "Tiger Shrimp and Arugula Salad" at bounding box center [449, 112] width 104 height 26
click at [617, 99] on span "سلطة ال[PERSON_NAME] والجرجير" at bounding box center [609, 112] width 109 height 26
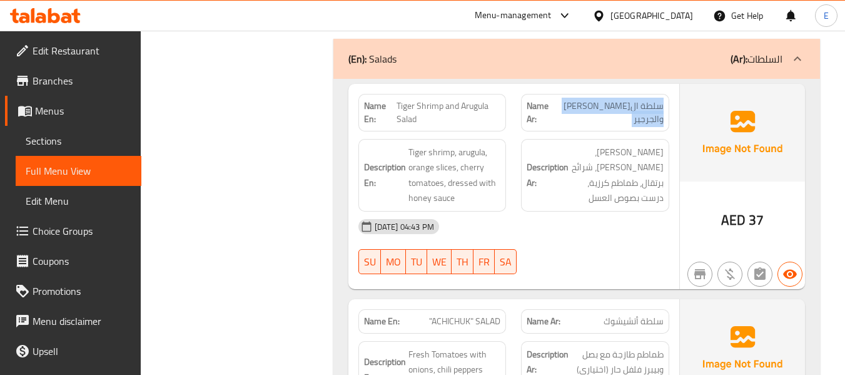
click at [617, 99] on span "سلطة ال[PERSON_NAME] والجرجير" at bounding box center [609, 112] width 109 height 26
click at [422, 99] on span "Tiger Shrimp and Arugula Salad" at bounding box center [449, 112] width 104 height 26
click at [423, 99] on span "Tiger Shrimp and Arugula Salad" at bounding box center [449, 112] width 104 height 26
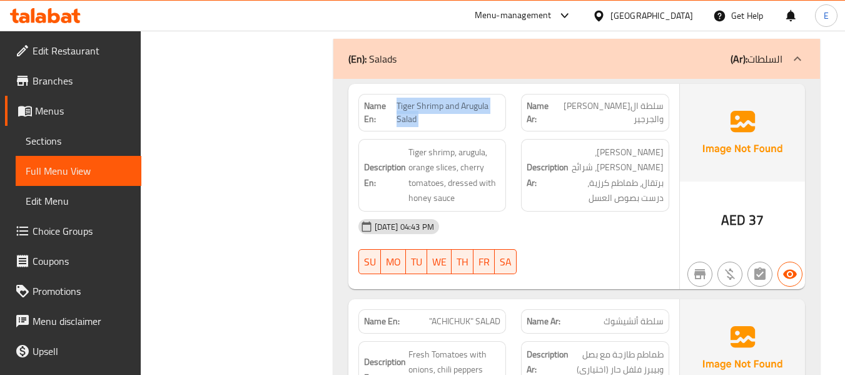
click at [423, 99] on span "Tiger Shrimp and Arugula Salad" at bounding box center [449, 112] width 104 height 26
drag, startPoint x: 430, startPoint y: 106, endPoint x: 408, endPoint y: 117, distance: 24.3
click at [430, 106] on span "Tiger Shrimp and Arugula Salad" at bounding box center [449, 112] width 104 height 26
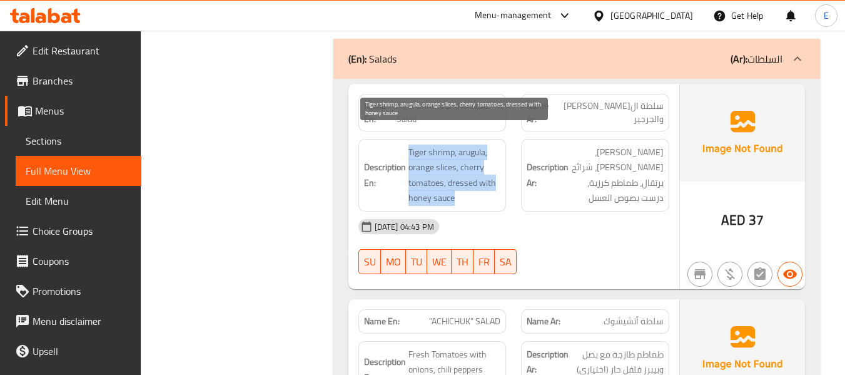
drag, startPoint x: 417, startPoint y: 133, endPoint x: 493, endPoint y: 182, distance: 90.9
click at [493, 182] on h6 "Description En: Tiger shrimp, arugula, orange slices, cherry tomatoes, dressed …" at bounding box center [432, 174] width 137 height 61
click at [493, 182] on span "Tiger shrimp, arugula, orange slices, cherry tomatoes, dressed with honey sauce" at bounding box center [454, 174] width 93 height 61
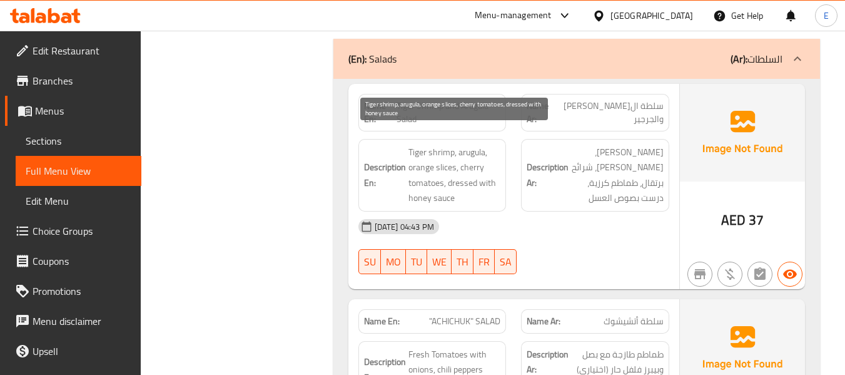
click at [493, 182] on span "Tiger shrimp, arugula, orange slices, cherry tomatoes, dressed with honey sauce" at bounding box center [454, 174] width 93 height 61
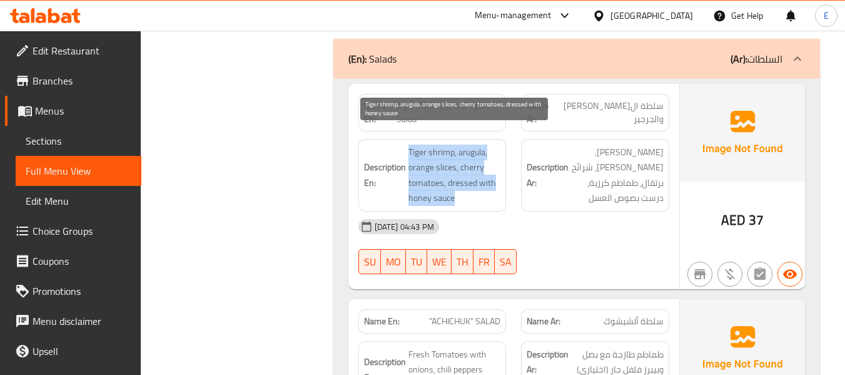
click at [493, 182] on span "Tiger shrimp, arugula, orange slices, cherry tomatoes, dressed with honey sauce" at bounding box center [454, 174] width 93 height 61
click at [488, 180] on span "Tiger shrimp, arugula, orange slices, cherry tomatoes, dressed with honey sauce" at bounding box center [454, 174] width 93 height 61
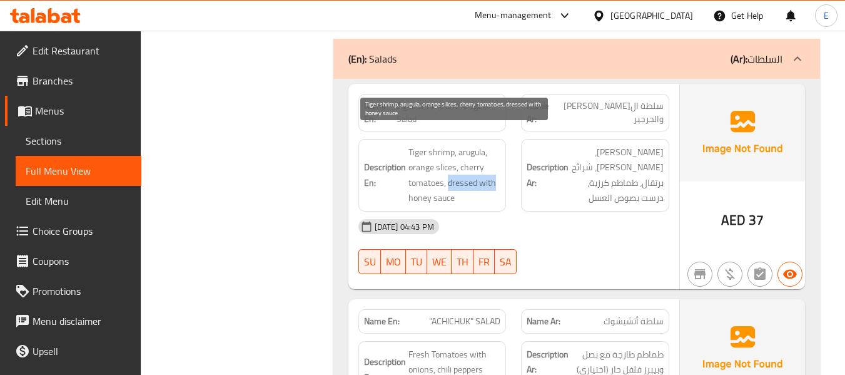
drag, startPoint x: 447, startPoint y: 164, endPoint x: 498, endPoint y: 164, distance: 50.7
click at [498, 164] on span "Tiger shrimp, arugula, orange slices, cherry tomatoes, dressed with honey sauce" at bounding box center [454, 174] width 93 height 61
copy span "dressed with"
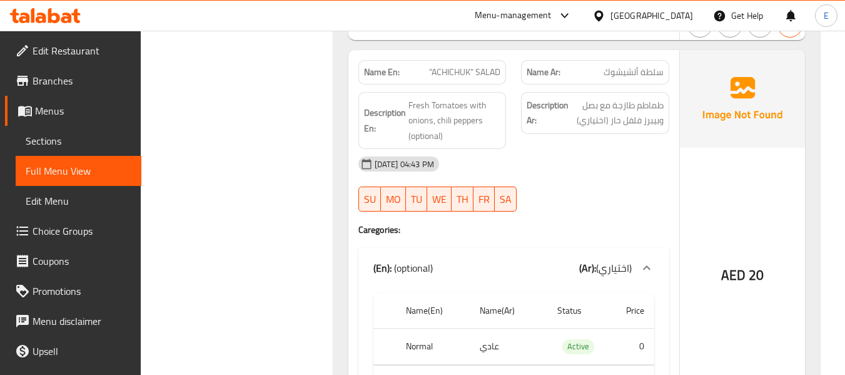
scroll to position [1166, 0]
click at [752, 261] on span "20" at bounding box center [756, 273] width 15 height 24
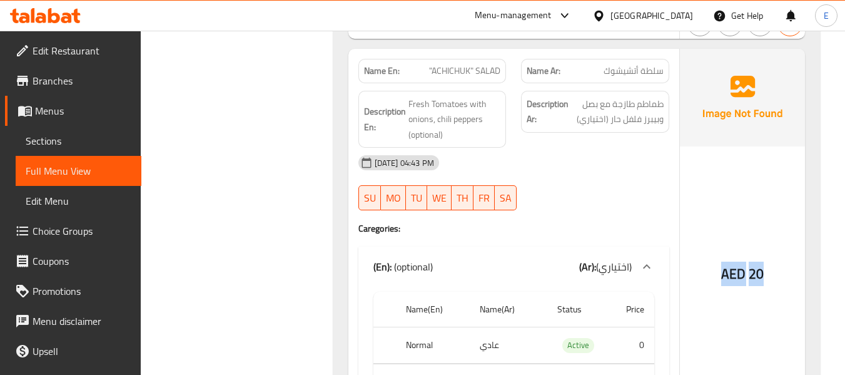
click at [752, 261] on span "20" at bounding box center [756, 273] width 15 height 24
click at [612, 64] on span "سلطة أتشيشوك" at bounding box center [634, 70] width 60 height 13
click at [459, 64] on span ""ACHICHUK" SALAD" at bounding box center [464, 70] width 71 height 13
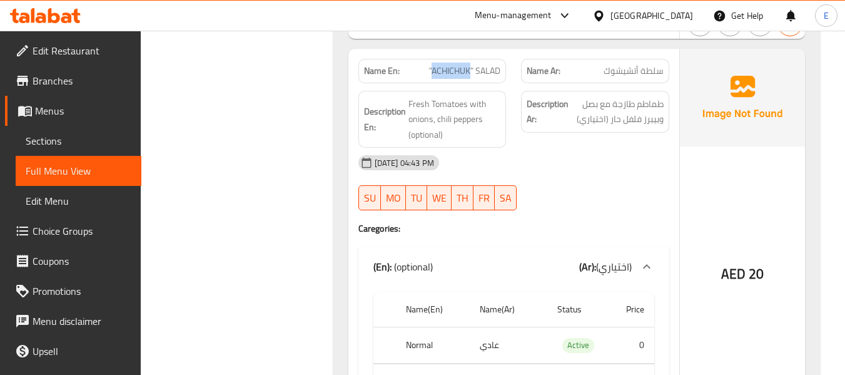
click at [459, 64] on span ""ACHICHUK" SALAD" at bounding box center [464, 70] width 71 height 13
click at [617, 64] on span "سلطة أتشيشوك" at bounding box center [634, 70] width 60 height 13
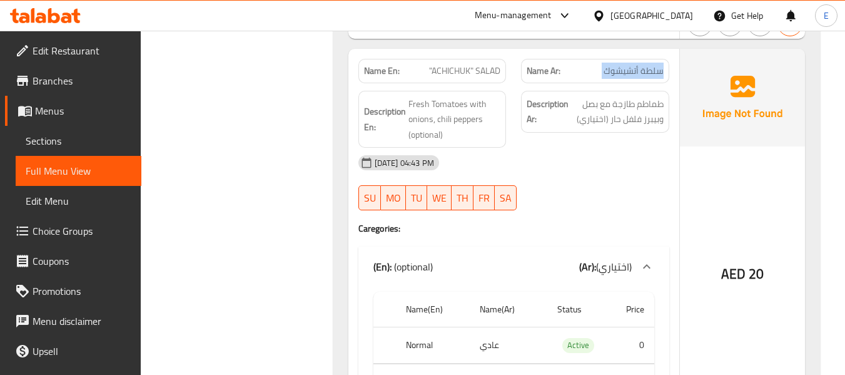
click at [617, 64] on span "سلطة أتشيشوك" at bounding box center [634, 70] width 60 height 13
click at [635, 148] on div "[DATE] 04:43 PM" at bounding box center [514, 163] width 326 height 30
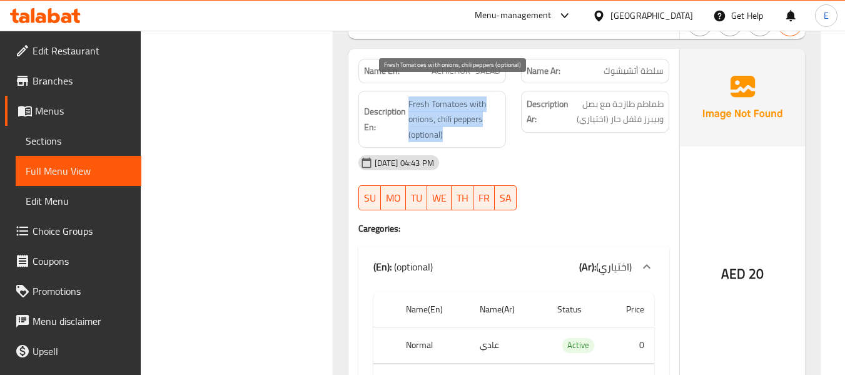
drag, startPoint x: 407, startPoint y: 78, endPoint x: 481, endPoint y: 114, distance: 82.5
click at [481, 114] on div "Description En: Fresh Tomatoes with onions, chili peppers (optional)" at bounding box center [432, 120] width 148 height 58
click at [481, 114] on span "Fresh Tomatoes with onions, chili peppers (optional)" at bounding box center [454, 119] width 93 height 46
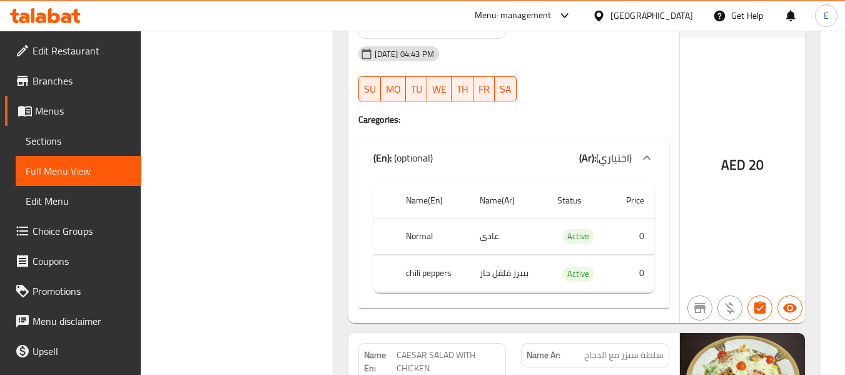
scroll to position [1292, 0]
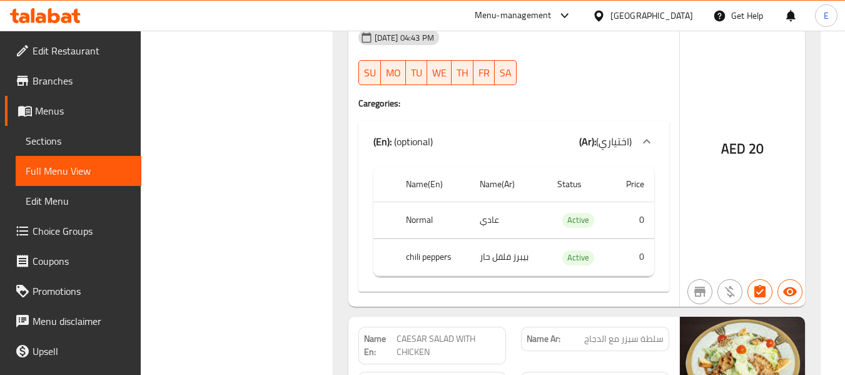
click at [519, 248] on td "بيبرز فلفل حار" at bounding box center [509, 257] width 78 height 37
click at [420, 243] on th "chili peppers" at bounding box center [433, 257] width 74 height 37
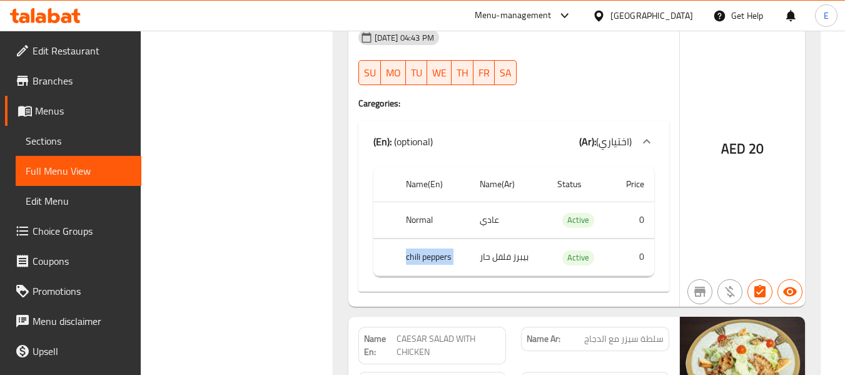
click at [420, 243] on th "chili peppers" at bounding box center [433, 257] width 74 height 37
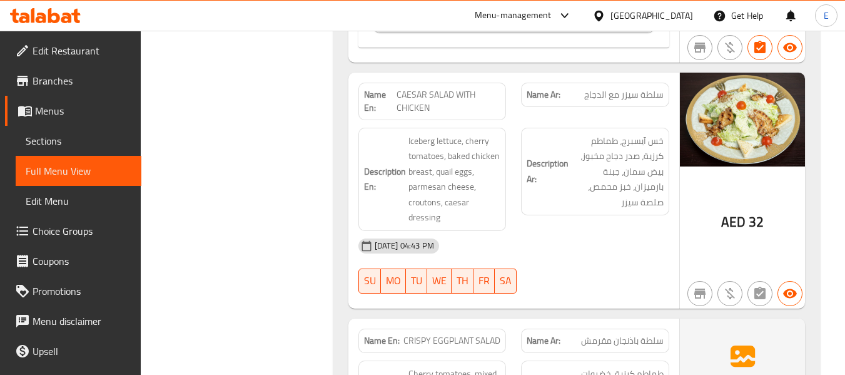
scroll to position [1542, 0]
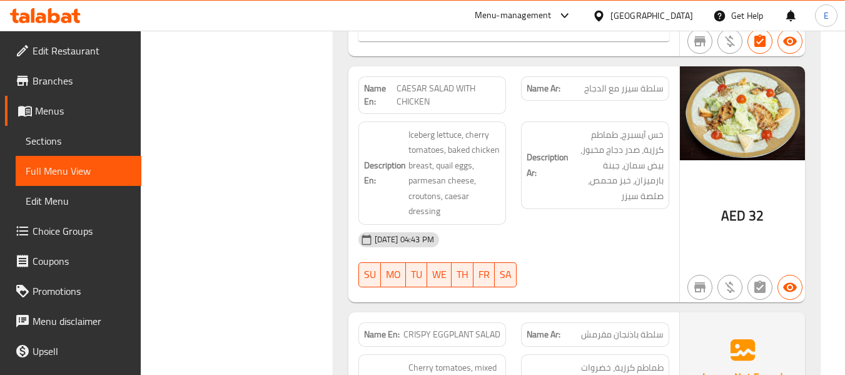
click at [453, 82] on span "CAESAR SALAD WITH CHICKEN" at bounding box center [449, 95] width 104 height 26
click at [630, 82] on span "سلطة سيزر مع الدجاج" at bounding box center [623, 88] width 79 height 13
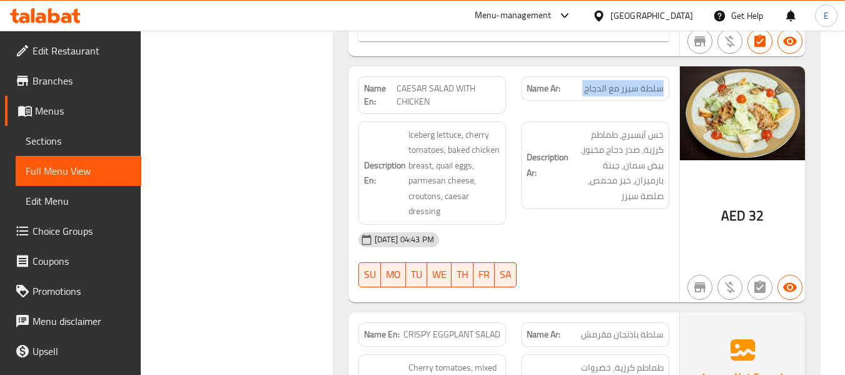
click at [630, 82] on span "سلطة سيزر مع الدجاج" at bounding box center [623, 88] width 79 height 13
click at [649, 205] on div "Description Ar: خس آيسبرج، طماطم كرزية، صدر دجاج مخبوز، بيض سمان، جبنة بارميزان…" at bounding box center [594, 173] width 163 height 118
click at [649, 203] on div "Description Ar: خس آيسبرج، طماطم كرزية، صدر دجاج مخبوز، بيض سمان، جبنة بارميزان…" at bounding box center [594, 173] width 163 height 118
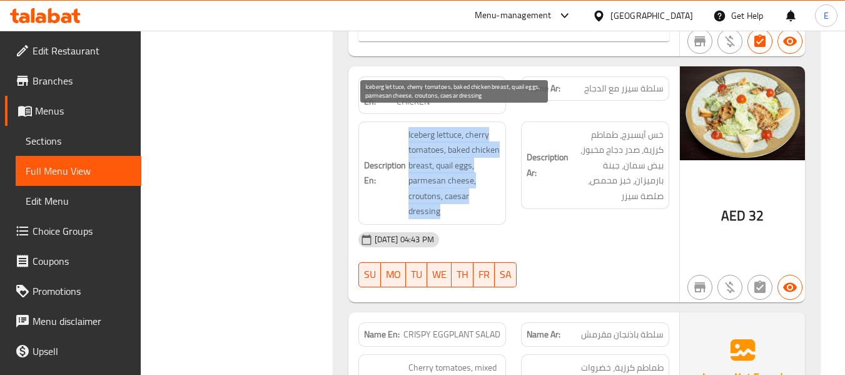
drag, startPoint x: 403, startPoint y: 111, endPoint x: 481, endPoint y: 197, distance: 115.6
click at [481, 197] on h6 "Description En: Iceberg lettuce, cherry tomatoes, baked chicken breast, quail e…" at bounding box center [432, 173] width 137 height 92
click at [481, 197] on span "Iceberg lettuce, cherry tomatoes, baked chicken breast, quail eggs, parmesan ch…" at bounding box center [454, 173] width 93 height 92
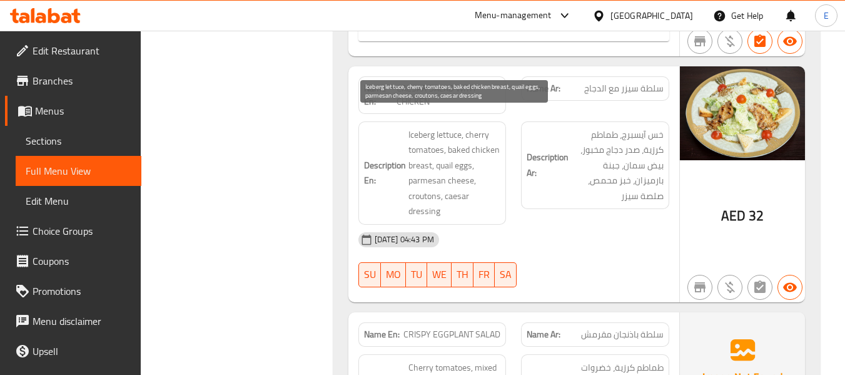
click at [481, 197] on span "Iceberg lettuce, cherry tomatoes, baked chicken breast, quail eggs, parmesan ch…" at bounding box center [454, 173] width 93 height 92
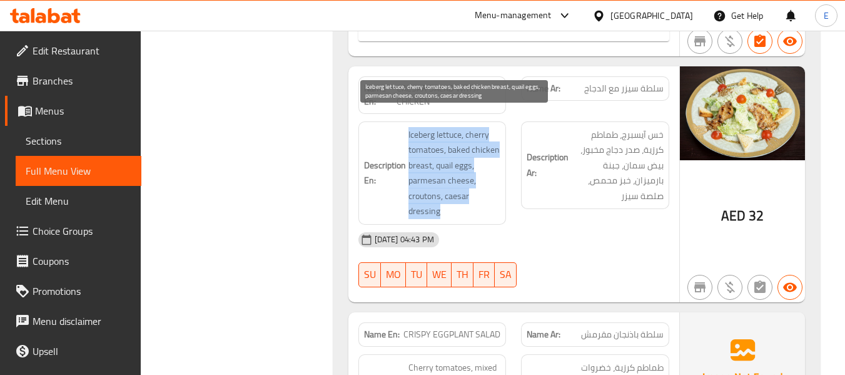
click at [481, 197] on span "Iceberg lettuce, cherry tomatoes, baked chicken breast, quail eggs, parmesan ch…" at bounding box center [454, 173] width 93 height 92
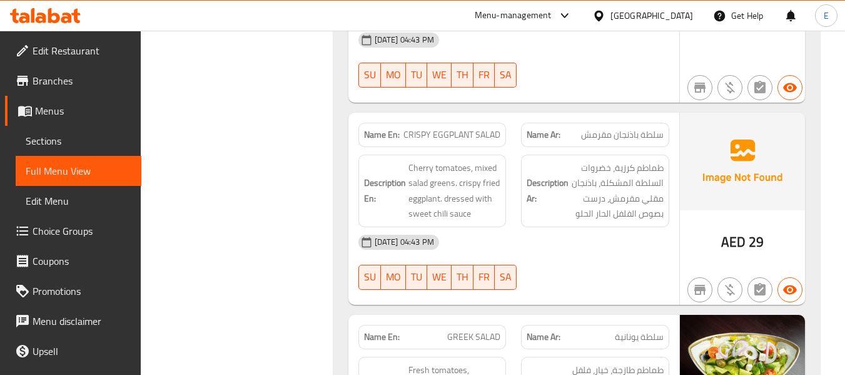
scroll to position [1792, 0]
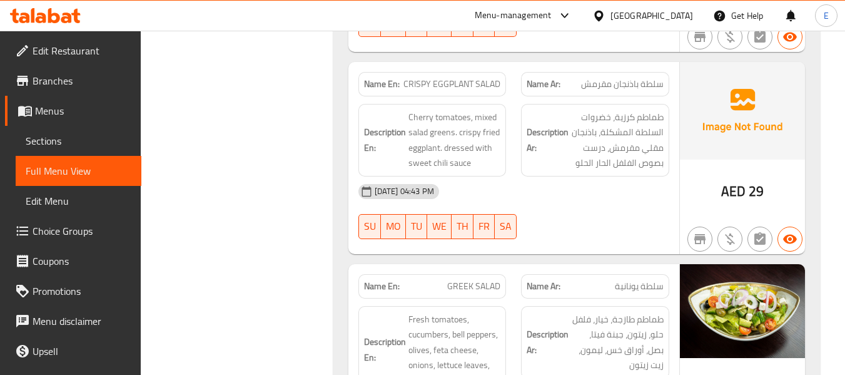
click at [640, 78] on span "سلطة باذنجان مقرمش" at bounding box center [622, 84] width 83 height 13
click at [438, 79] on div "Name En: CRISPY EGGPLANT SALAD" at bounding box center [432, 84] width 148 height 24
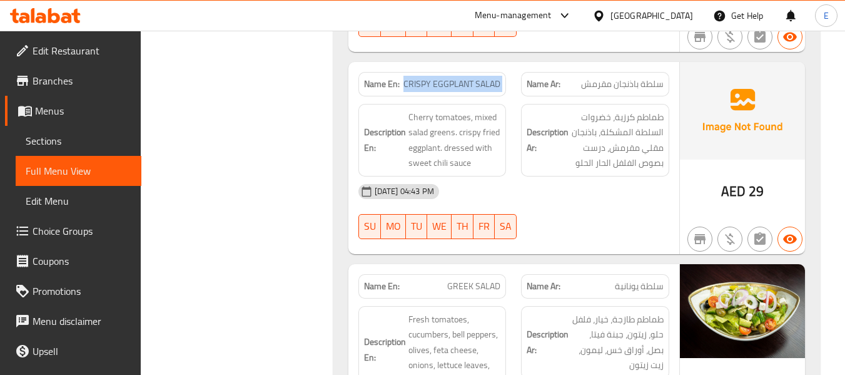
click at [438, 79] on div "Name En: CRISPY EGGPLANT SALAD" at bounding box center [432, 84] width 148 height 24
click at [557, 198] on div "[DATE] 04:43 PM SU MO TU WE TH FR SA" at bounding box center [514, 211] width 326 height 70
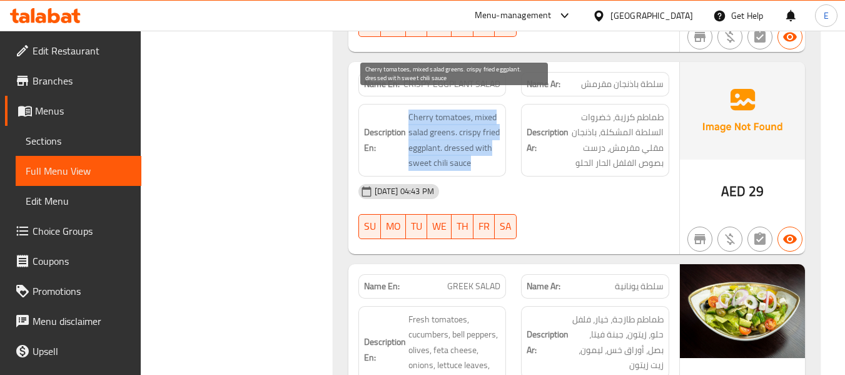
drag, startPoint x: 403, startPoint y: 96, endPoint x: 485, endPoint y: 149, distance: 98.2
click at [485, 149] on h6 "Description En: Cherry tomatoes, mixed salad greens. crispy fried eggplant. dre…" at bounding box center [432, 139] width 137 height 61
click at [485, 149] on span "Cherry tomatoes, mixed salad greens. crispy fried eggplant. dressed with sweet …" at bounding box center [454, 139] width 93 height 61
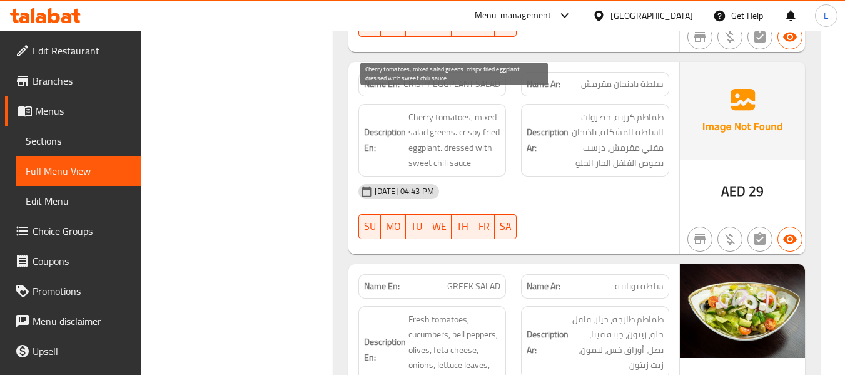
click at [485, 149] on span "Cherry tomatoes, mixed salad greens. crispy fried eggplant. dressed with sweet …" at bounding box center [454, 139] width 93 height 61
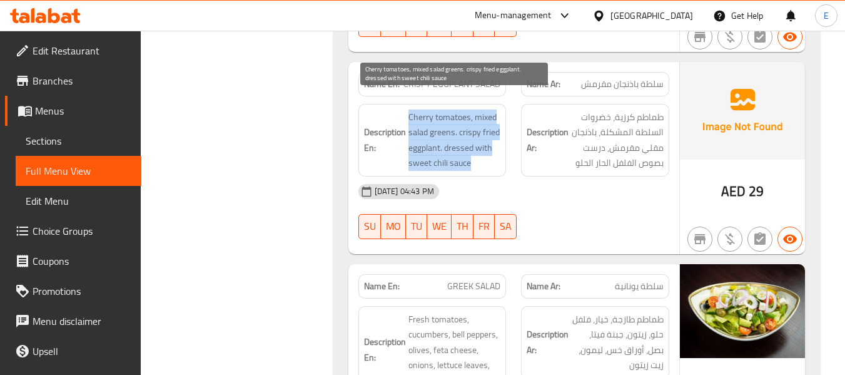
click at [485, 149] on span "Cherry tomatoes, mixed salad greens. crispy fried eggplant. dressed with sweet …" at bounding box center [454, 139] width 93 height 61
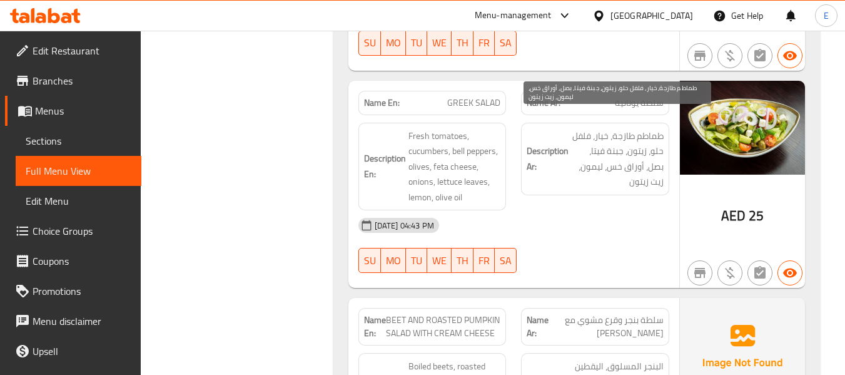
scroll to position [1980, 0]
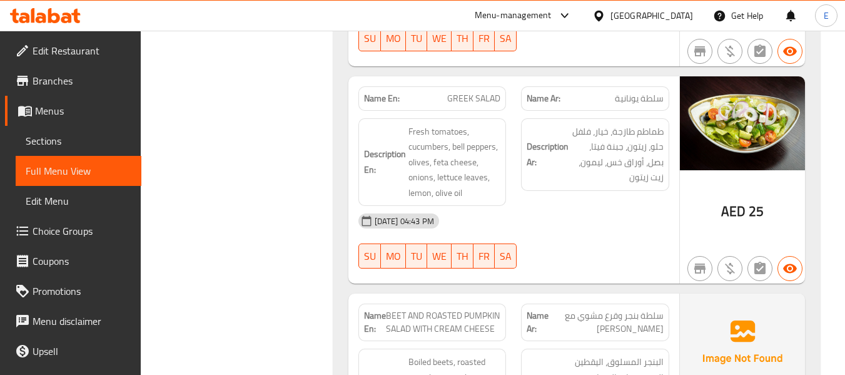
click at [651, 92] on span "سلطة يونانية" at bounding box center [639, 98] width 49 height 13
click at [495, 86] on div "Name En: GREEK SALAD" at bounding box center [432, 98] width 148 height 24
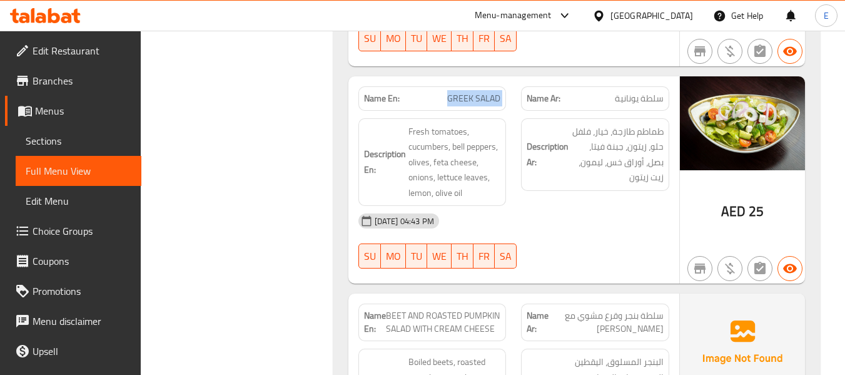
click at [495, 86] on div "Name En: GREEK SALAD" at bounding box center [432, 98] width 148 height 24
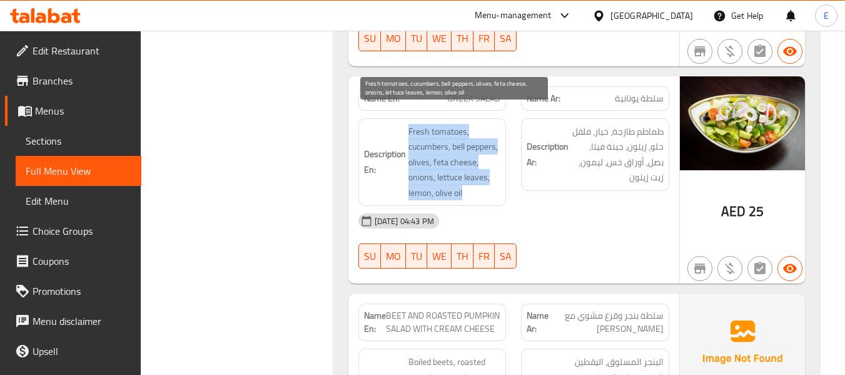
drag, startPoint x: 402, startPoint y: 113, endPoint x: 500, endPoint y: 176, distance: 115.9
click at [500, 176] on h6 "Description En: Fresh tomatoes, cucumbers, bell peppers, olives, feta cheese, o…" at bounding box center [432, 162] width 137 height 77
click at [500, 176] on span "Fresh tomatoes, cucumbers, bell peppers, olives, feta cheese, onions, lettuce l…" at bounding box center [454, 162] width 93 height 77
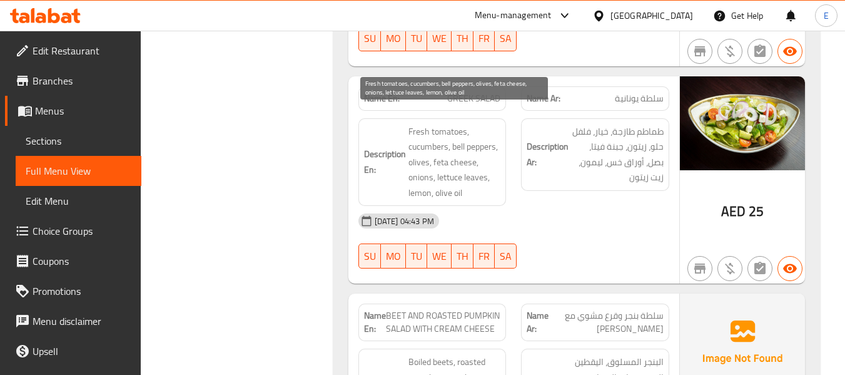
click at [500, 176] on span "Fresh tomatoes, cucumbers, bell peppers, olives, feta cheese, onions, lettuce l…" at bounding box center [454, 162] width 93 height 77
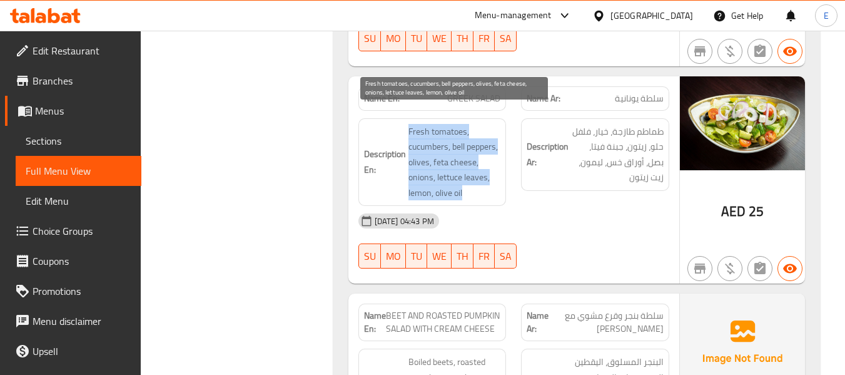
click at [500, 176] on span "Fresh tomatoes, cucumbers, bell peppers, olives, feta cheese, onions, lettuce l…" at bounding box center [454, 162] width 93 height 77
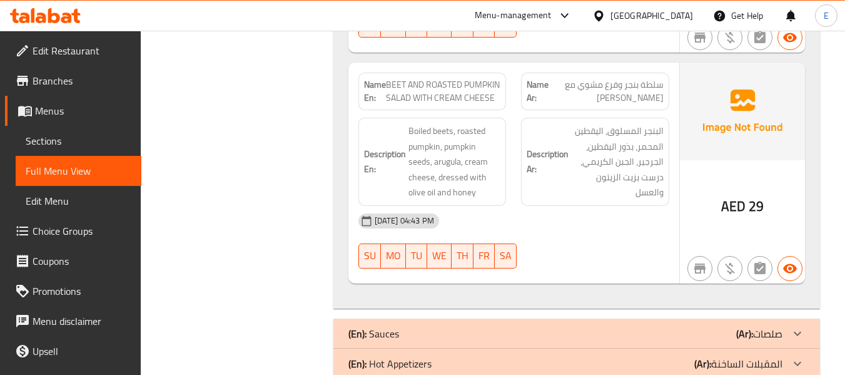
scroll to position [2230, 0]
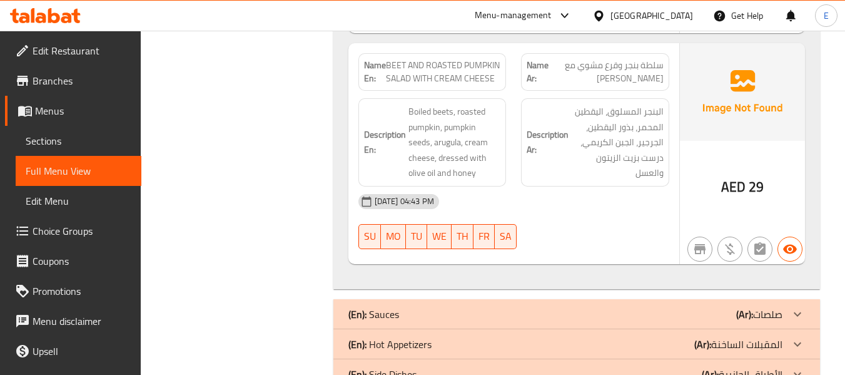
click at [620, 59] on span "سلطة بنجر وقرع مشوي مع [PERSON_NAME]" at bounding box center [607, 72] width 114 height 26
drag, startPoint x: 388, startPoint y: 51, endPoint x: 500, endPoint y: 63, distance: 112.6
click at [500, 63] on span "BEET AND ROASTED PUMPKIN SALAD WITH CREAM CHEESE" at bounding box center [443, 72] width 115 height 26
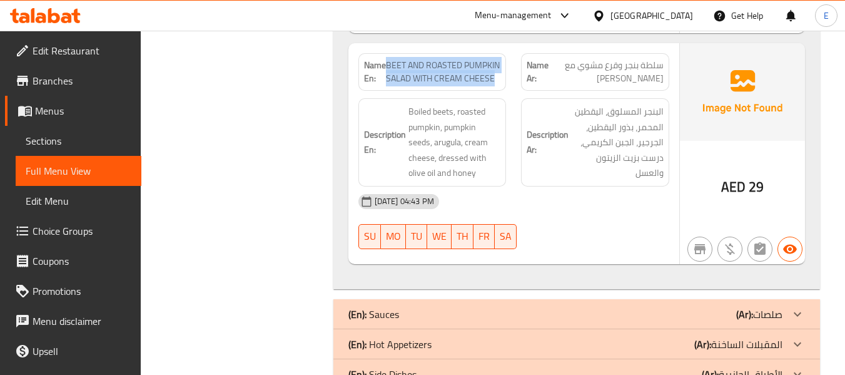
click at [500, 63] on span "BEET AND ROASTED PUMPKIN SALAD WITH CREAM CHEESE" at bounding box center [443, 72] width 115 height 26
click at [614, 200] on div "[DATE] 04:43 PM" at bounding box center [514, 201] width 326 height 30
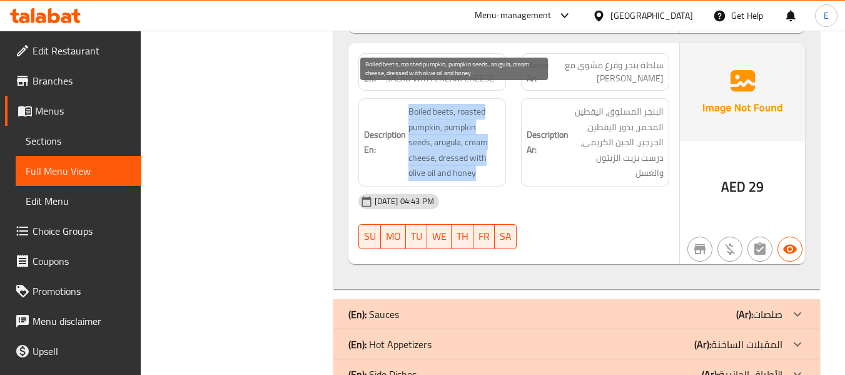
drag, startPoint x: 406, startPoint y: 96, endPoint x: 487, endPoint y: 155, distance: 99.8
click at [487, 155] on h6 "Description En: Boiled beets, roasted pumpkin, pumpkin seeds, arugula, cream ch…" at bounding box center [432, 142] width 137 height 77
click at [487, 155] on span "Boiled beets, roasted pumpkin, pumpkin seeds, arugula, cream cheese, dressed wi…" at bounding box center [454, 142] width 93 height 77
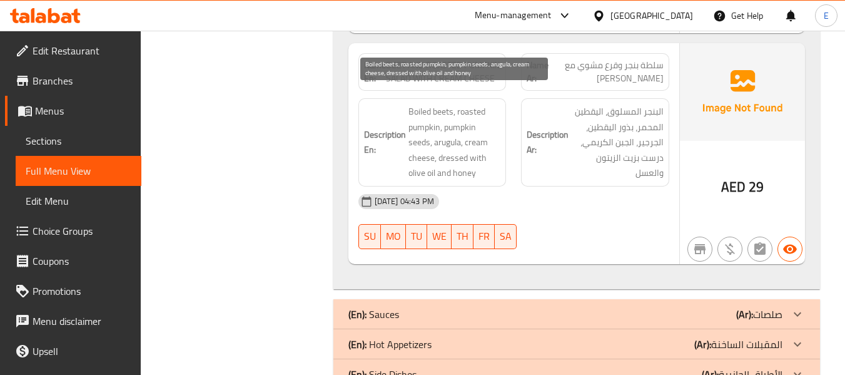
click at [487, 155] on span "Boiled beets, roasted pumpkin, pumpkin seeds, arugula, cream cheese, dressed wi…" at bounding box center [454, 142] width 93 height 77
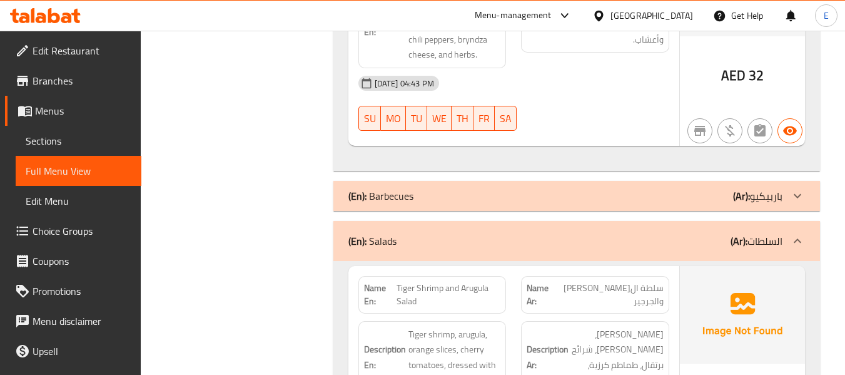
scroll to position [729, 0]
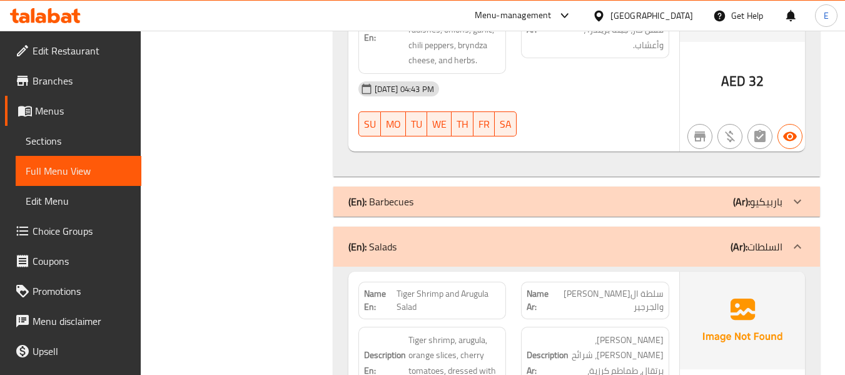
click at [620, 226] on div "(En): Salads (Ar): السلطات" at bounding box center [576, 246] width 487 height 40
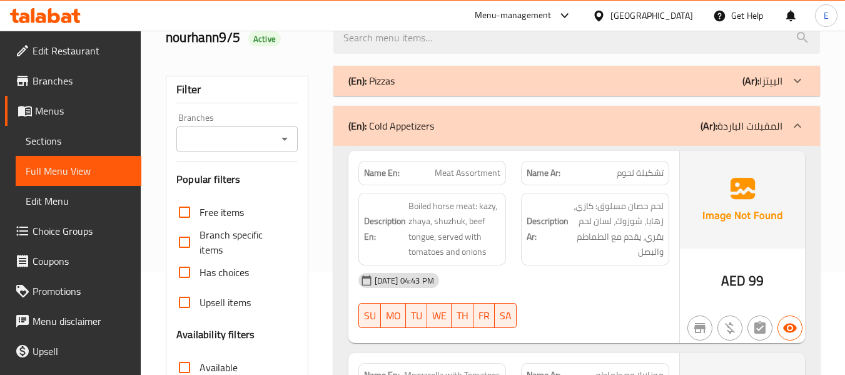
scroll to position [0, 0]
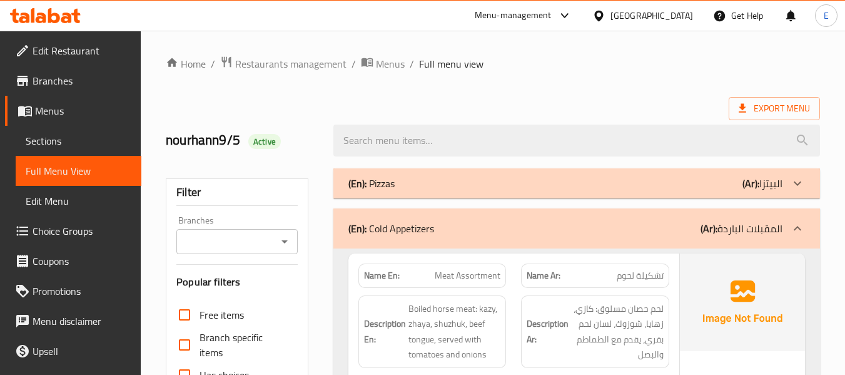
click at [649, 225] on div "(En): Cold Appetizers (Ar): المقبلات الباردة" at bounding box center [565, 228] width 434 height 15
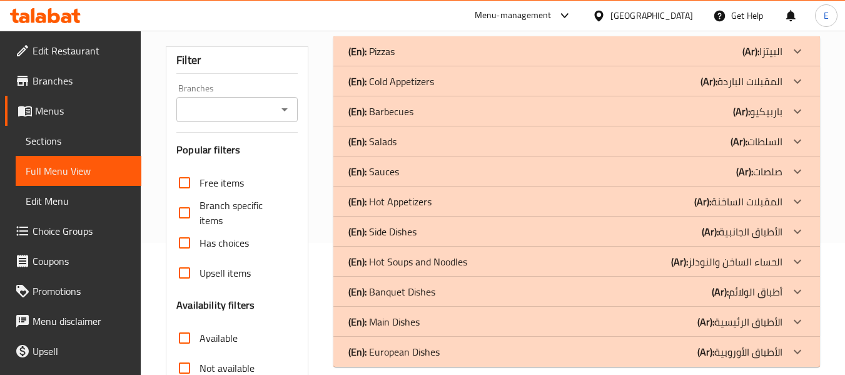
scroll to position [63, 0]
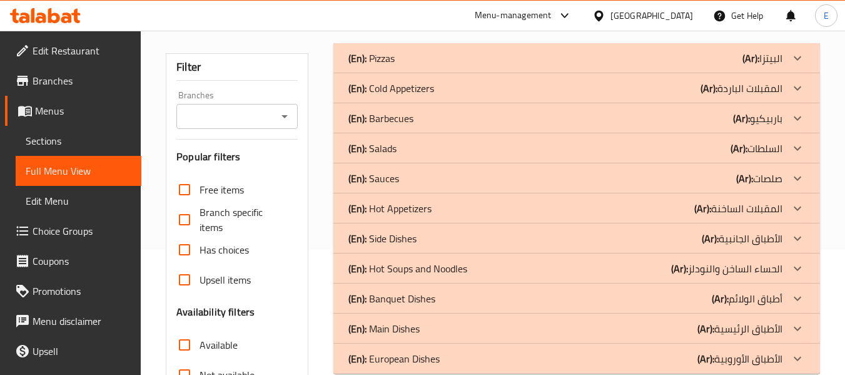
click at [657, 217] on div "(En): Hot Appetizers (Ar): المقبلات الساخنة" at bounding box center [576, 208] width 487 height 30
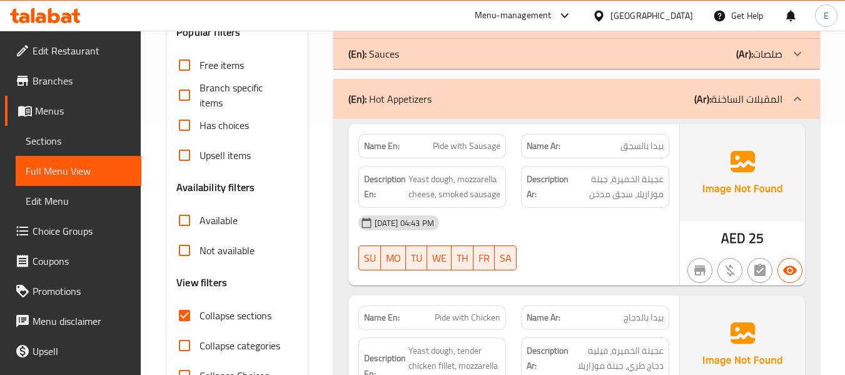
scroll to position [250, 0]
click at [637, 153] on div "Name Ar: بيدا بالسجق" at bounding box center [595, 145] width 148 height 24
click at [440, 141] on span "Pide with Sausage" at bounding box center [467, 145] width 68 height 13
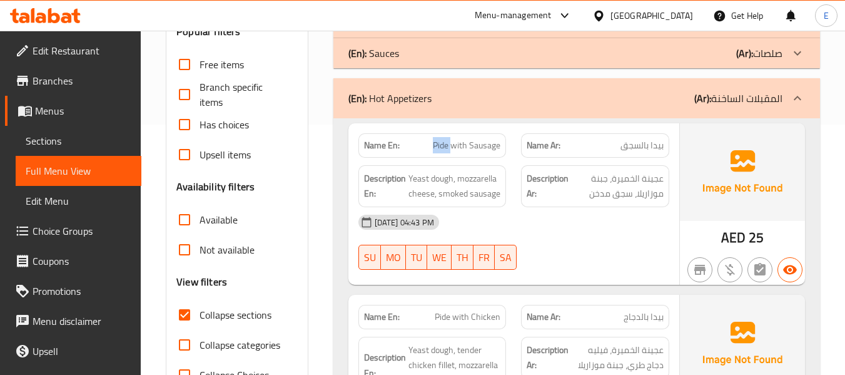
click at [440, 141] on span "Pide with Sausage" at bounding box center [467, 145] width 68 height 13
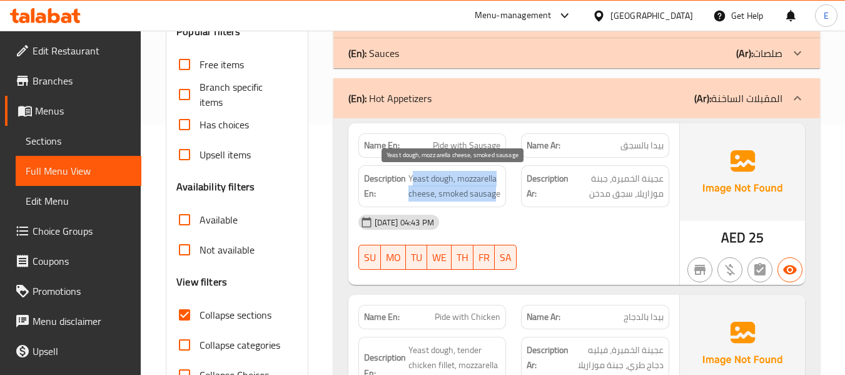
drag, startPoint x: 411, startPoint y: 180, endPoint x: 496, endPoint y: 196, distance: 86.7
click at [496, 196] on span "Yeast dough, mozzarella cheese, smoked sausage" at bounding box center [454, 186] width 93 height 31
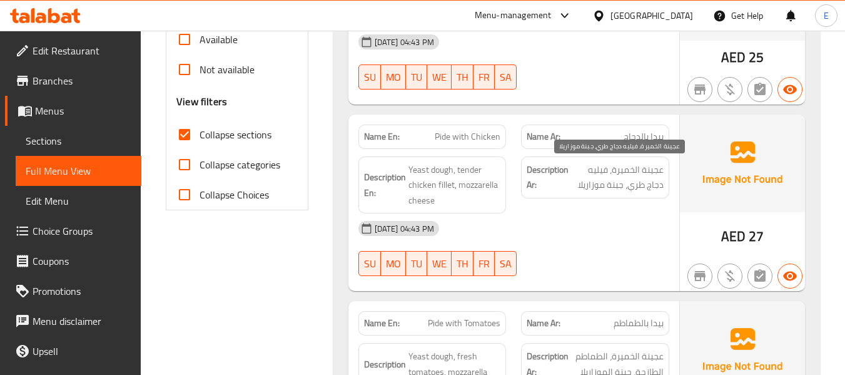
scroll to position [438, 0]
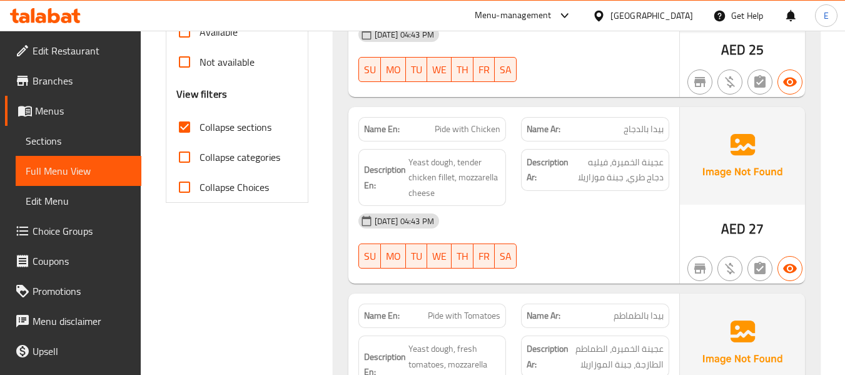
click at [743, 230] on span "AED" at bounding box center [733, 228] width 24 height 24
click at [650, 123] on span "بيدا بالدجاج" at bounding box center [644, 129] width 40 height 13
click at [468, 131] on span "Pide with Chicken" at bounding box center [468, 129] width 66 height 13
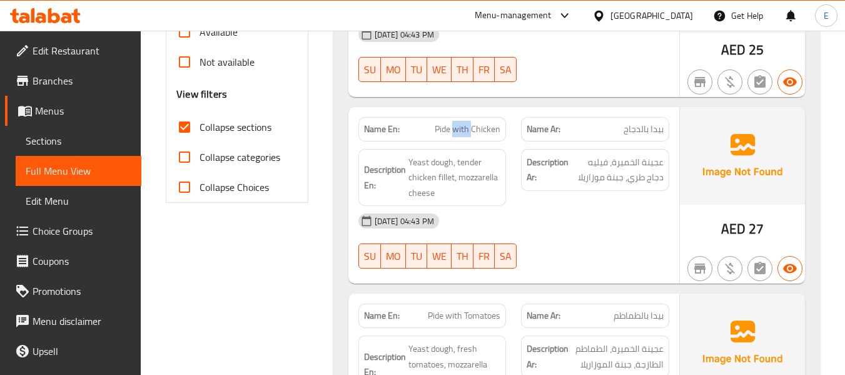
click at [468, 131] on span "Pide with Chicken" at bounding box center [468, 129] width 66 height 13
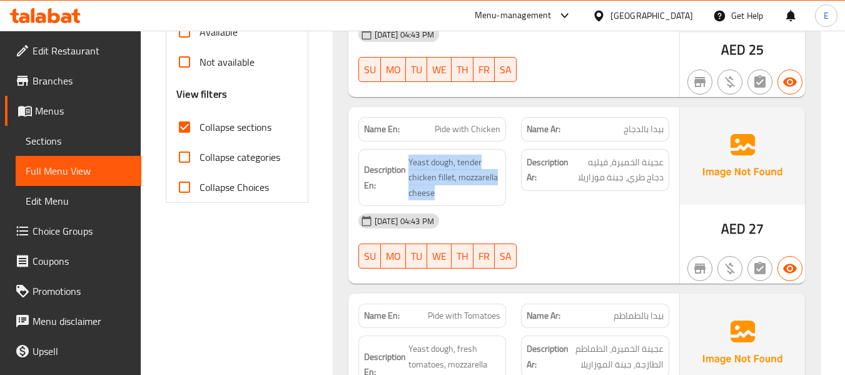
drag, startPoint x: 407, startPoint y: 156, endPoint x: 502, endPoint y: 192, distance: 101.5
click at [503, 192] on div "Description En: Yeast dough, tender chicken fillet, mozzarella cheese" at bounding box center [432, 178] width 148 height 58
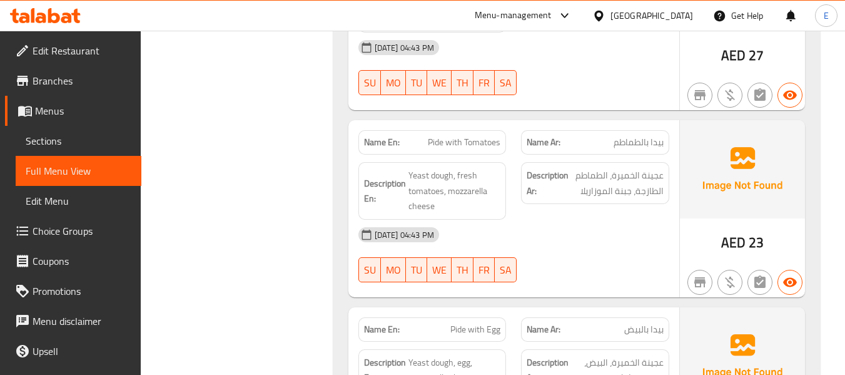
scroll to position [688, 0]
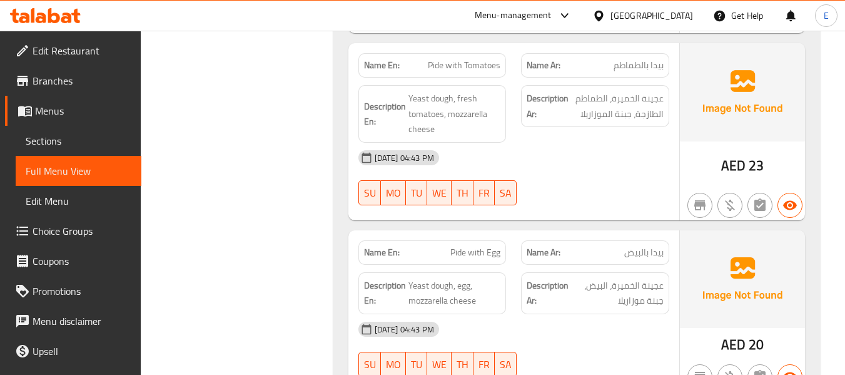
click at [463, 66] on span "Pide with Tomatoes" at bounding box center [464, 65] width 73 height 13
click at [619, 62] on span "بيدا بالطماطم" at bounding box center [639, 65] width 50 height 13
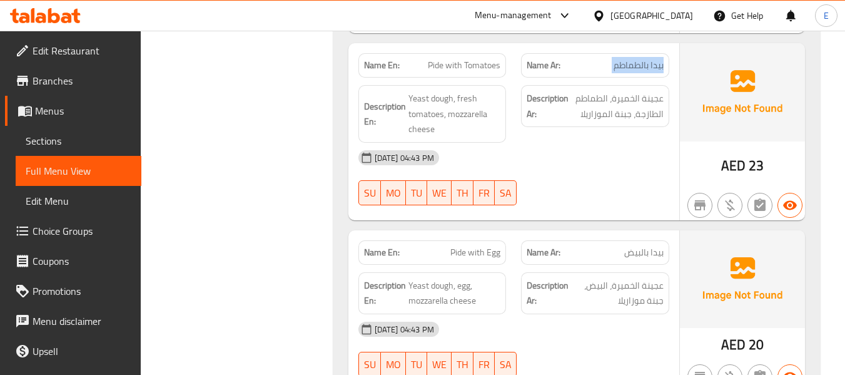
click at [619, 62] on span "بيدا بالطماطم" at bounding box center [639, 65] width 50 height 13
click at [595, 158] on div "[DATE] 04:43 PM" at bounding box center [514, 158] width 326 height 30
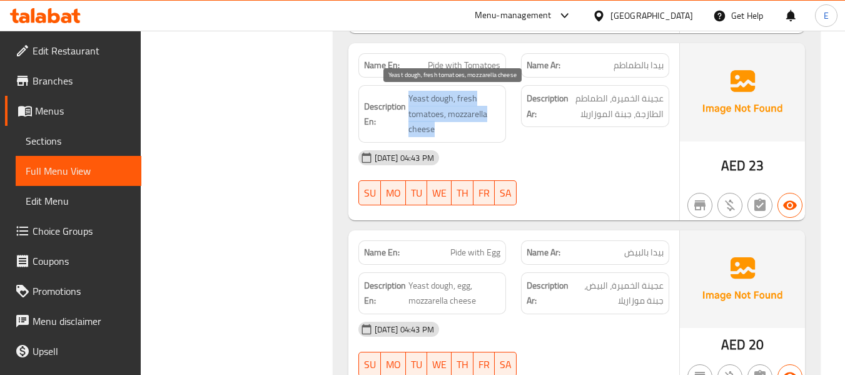
drag, startPoint x: 414, startPoint y: 92, endPoint x: 473, endPoint y: 133, distance: 72.0
click at [473, 133] on div "Description En: Yeast dough, fresh tomatoes, mozzarella cheese" at bounding box center [432, 114] width 148 height 58
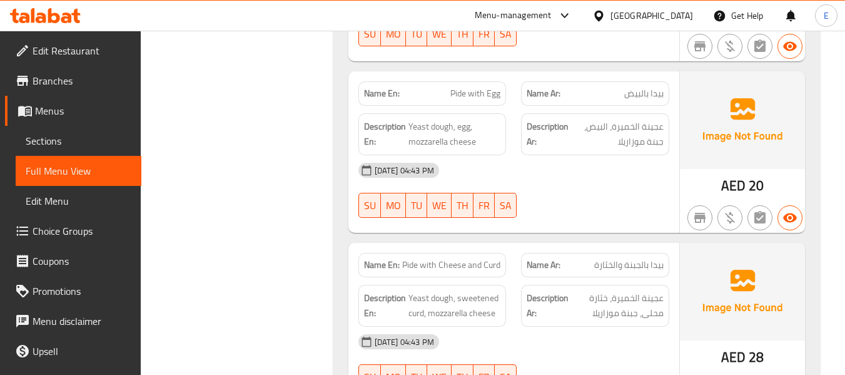
scroll to position [876, 0]
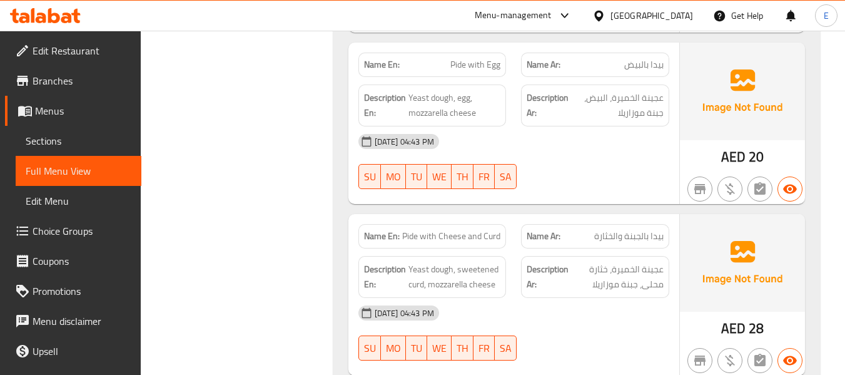
click at [647, 79] on div "Description Ar: عجينة الخميرة، البيض، جبنة موزاريلا" at bounding box center [594, 105] width 163 height 57
click at [521, 75] on div "Name Ar: بيدا بالبيض" at bounding box center [594, 64] width 163 height 39
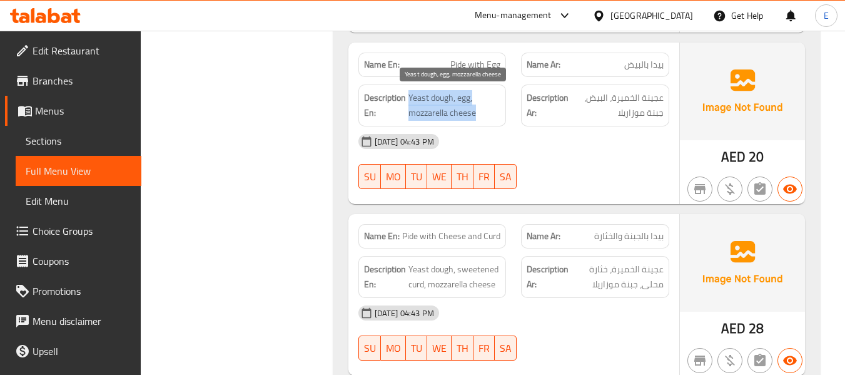
drag, startPoint x: 409, startPoint y: 92, endPoint x: 498, endPoint y: 110, distance: 90.6
click at [498, 110] on span "Yeast dough, egg, mozzarella cheese" at bounding box center [454, 105] width 93 height 31
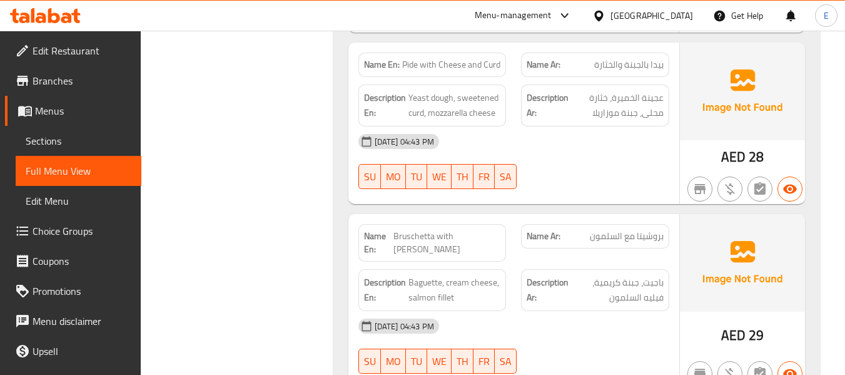
scroll to position [1063, 0]
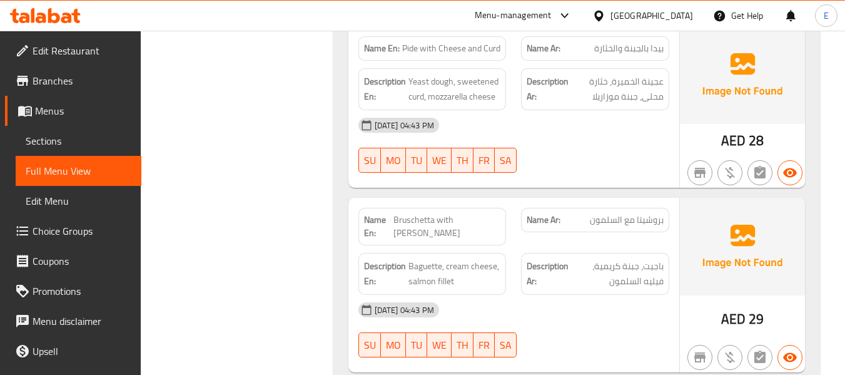
click at [594, 148] on div "[DATE] 04:43 PM SU MO TU WE TH FR SA" at bounding box center [514, 145] width 326 height 70
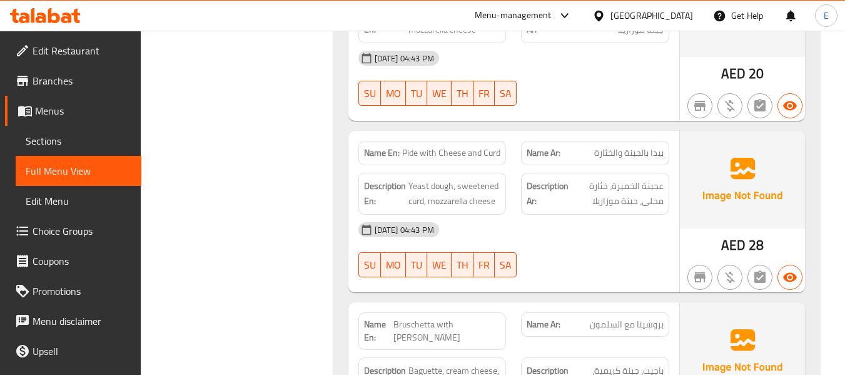
scroll to position [813, 0]
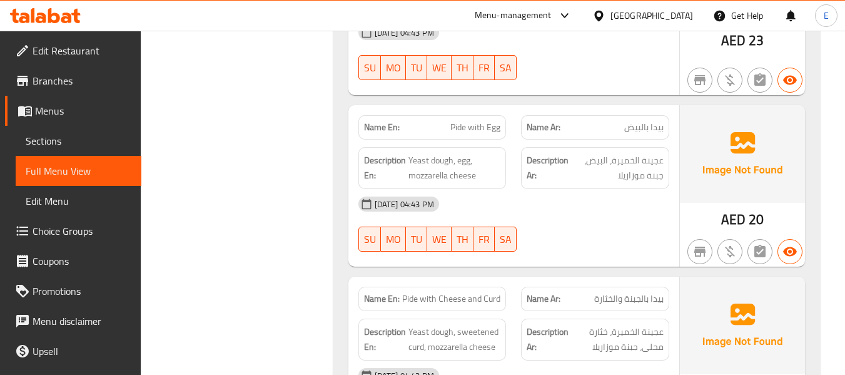
click at [486, 123] on span "Pide with Egg" at bounding box center [475, 127] width 50 height 13
copy span "Pide with Egg"
